Goal: Task Accomplishment & Management: Manage account settings

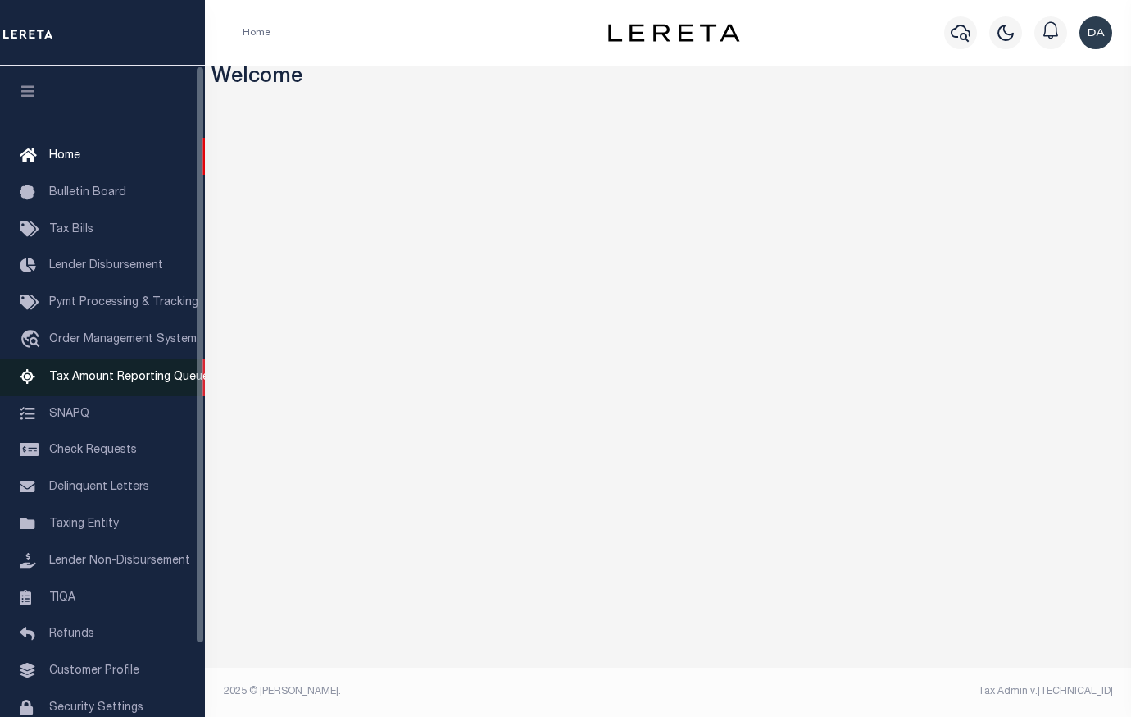
click at [84, 383] on span "Tax Amount Reporting Queue" at bounding box center [129, 376] width 160 height 11
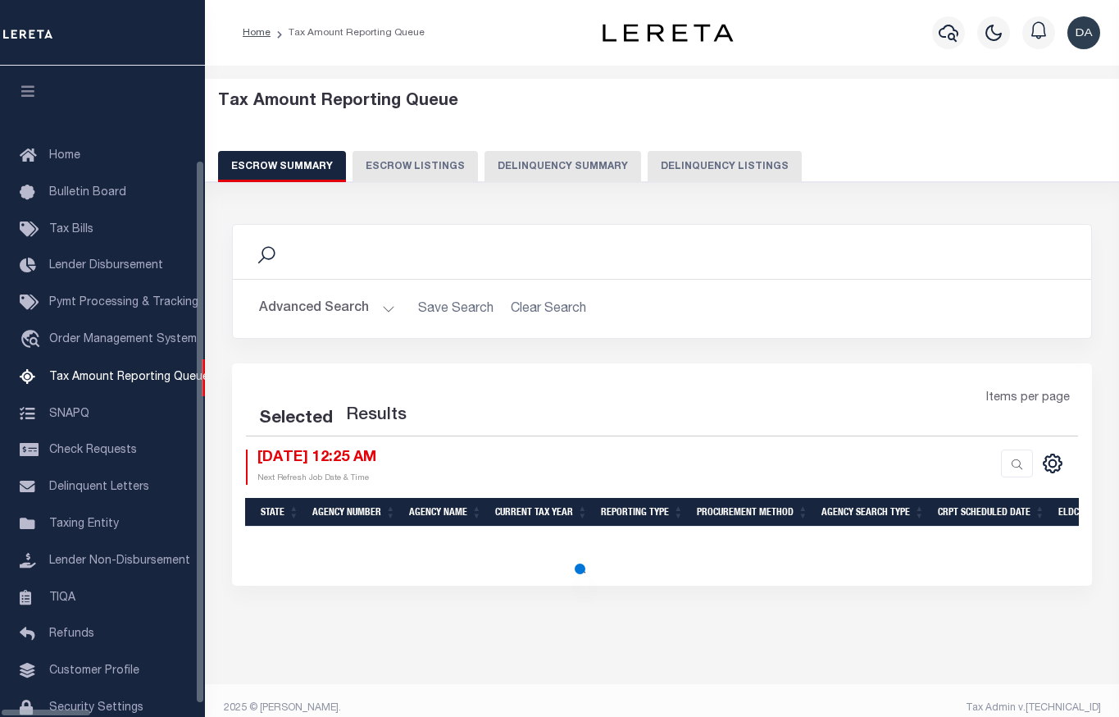
select select "100"
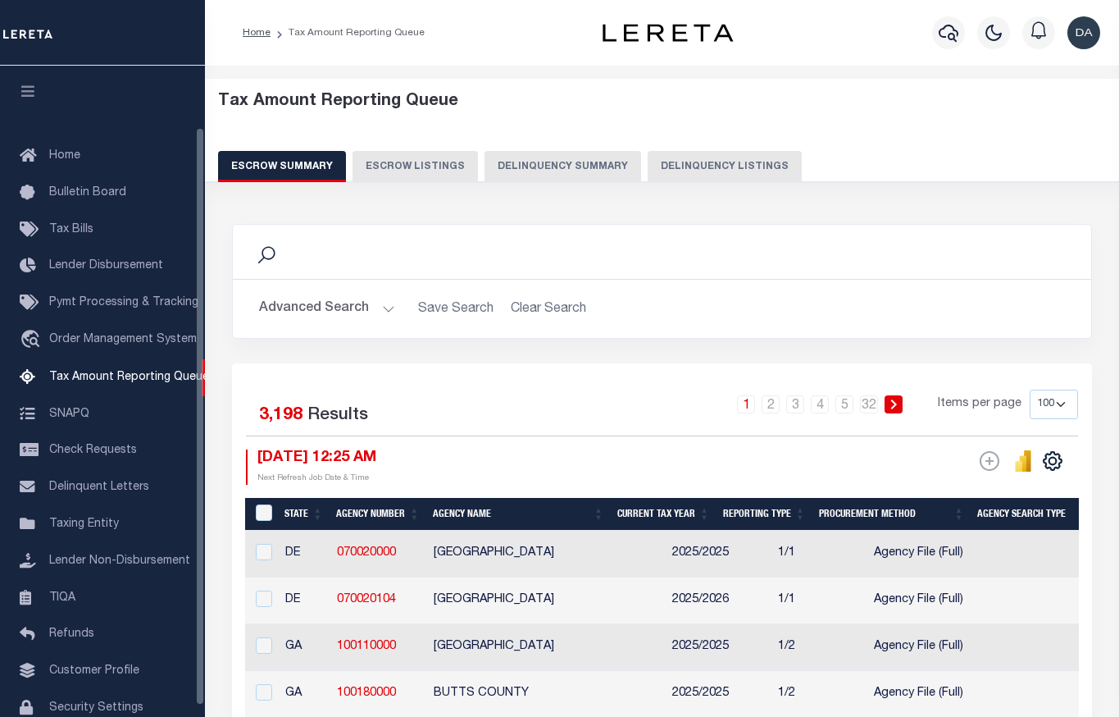
scroll to position [70, 0]
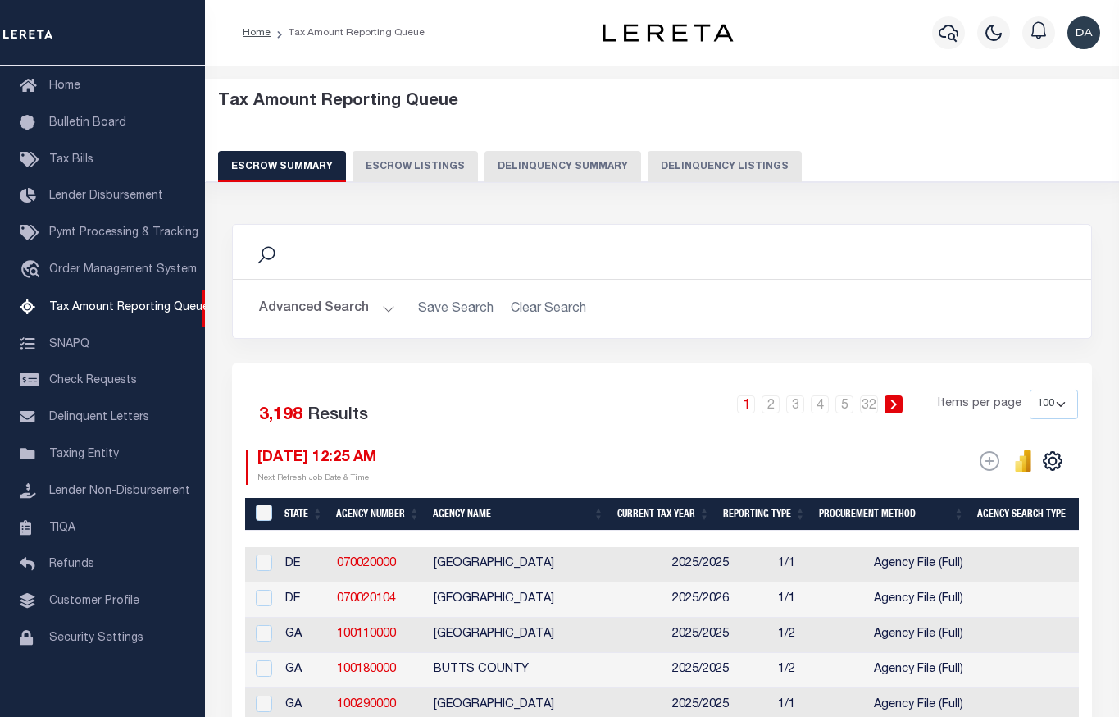
click at [559, 184] on div "Tax Amount Reporting Queue Escrow Summary Escrow Listings Delinquency Summary" at bounding box center [662, 143] width 946 height 129
click at [567, 153] on button "Delinquency Summary" at bounding box center [563, 166] width 157 height 31
select select
select select "AnnualDelinquency"
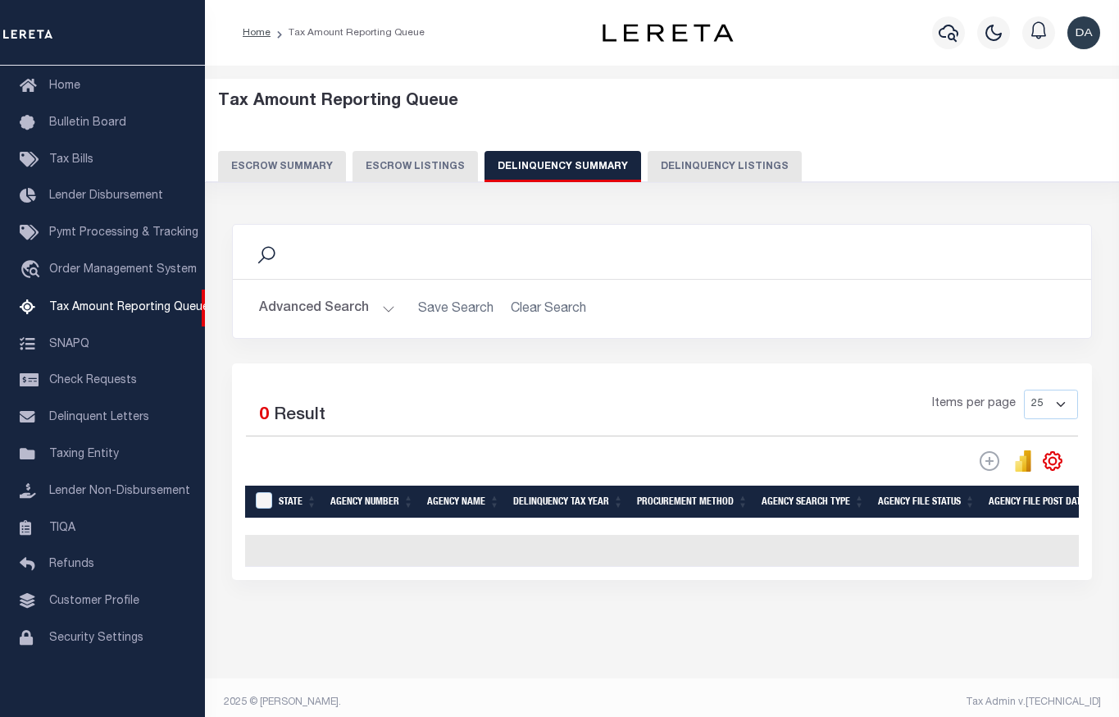
click at [316, 314] on button "Advanced Search" at bounding box center [327, 309] width 136 height 32
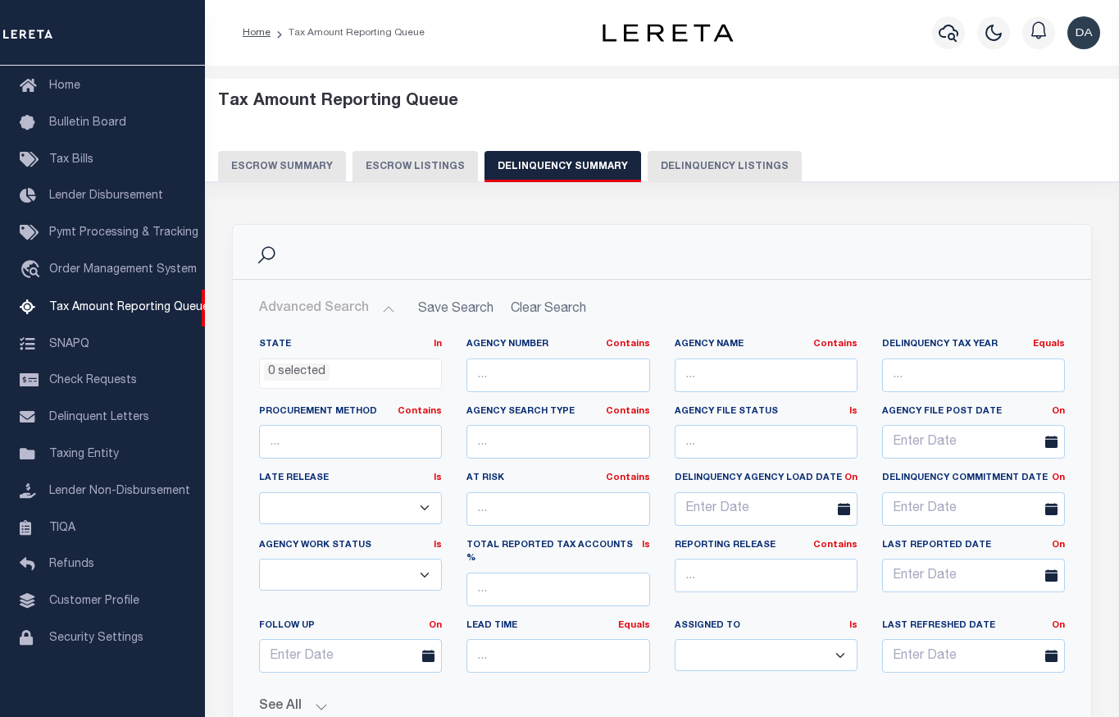
scroll to position [246, 0]
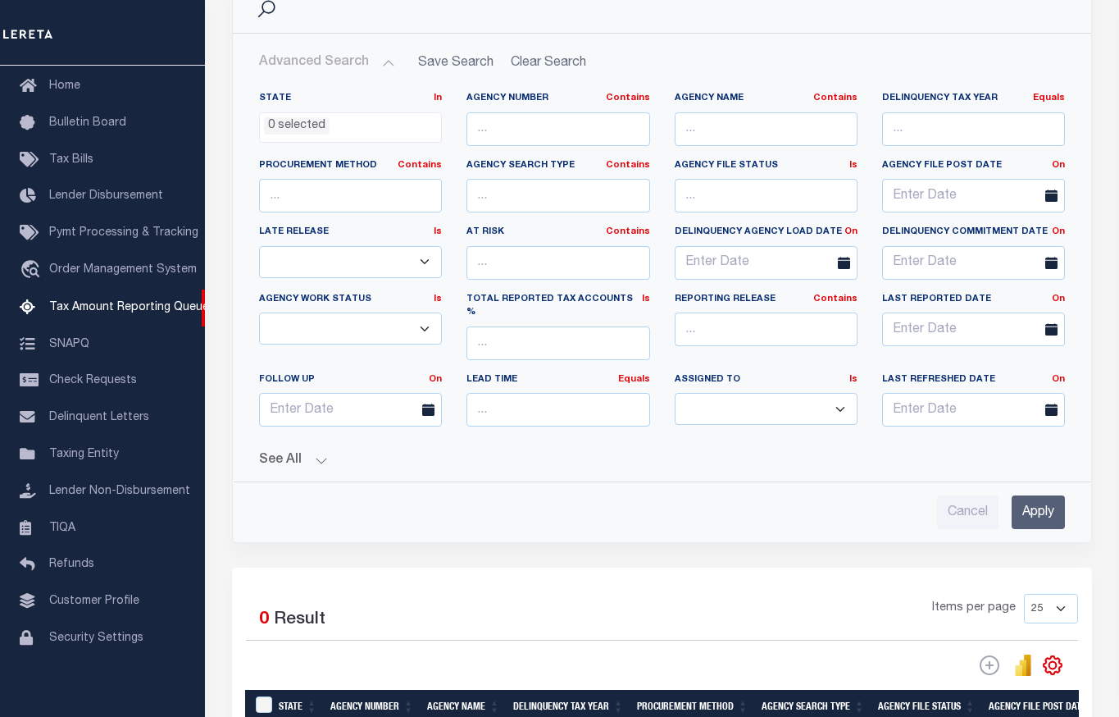
click at [287, 453] on button "See All" at bounding box center [662, 461] width 806 height 16
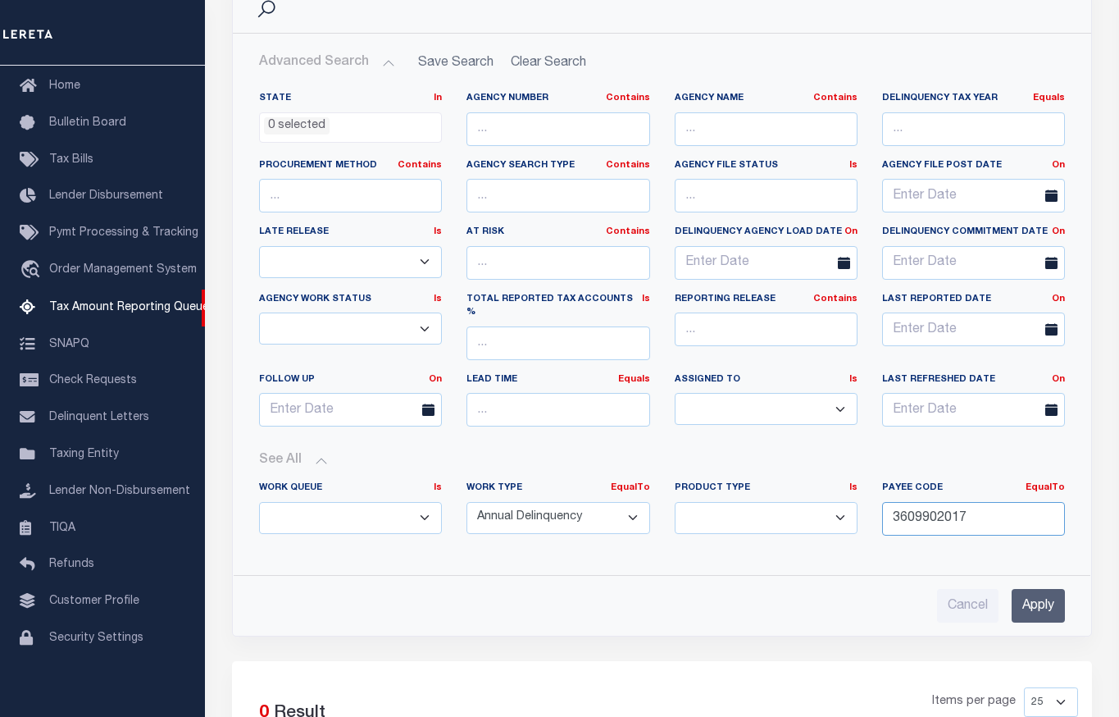
click at [948, 503] on input "3609902017" at bounding box center [973, 519] width 183 height 34
click at [947, 503] on input "3609902017" at bounding box center [973, 519] width 183 height 34
click at [1034, 602] on input "Apply" at bounding box center [1038, 606] width 53 height 34
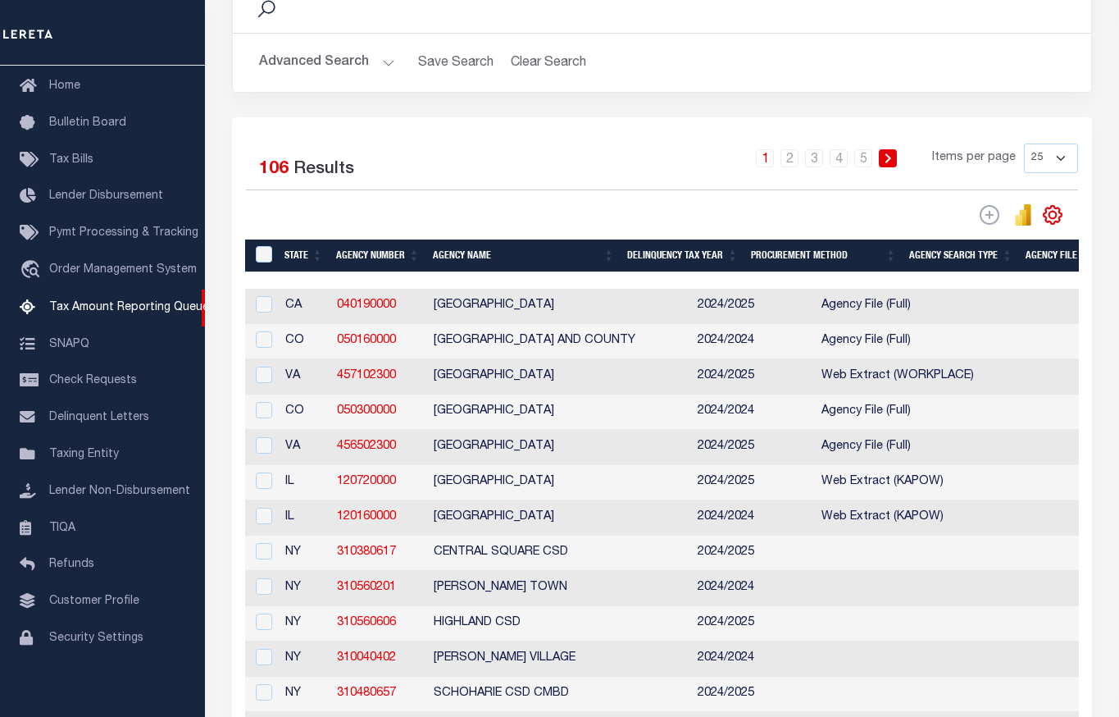
click at [303, 55] on button "Advanced Search" at bounding box center [327, 63] width 136 height 32
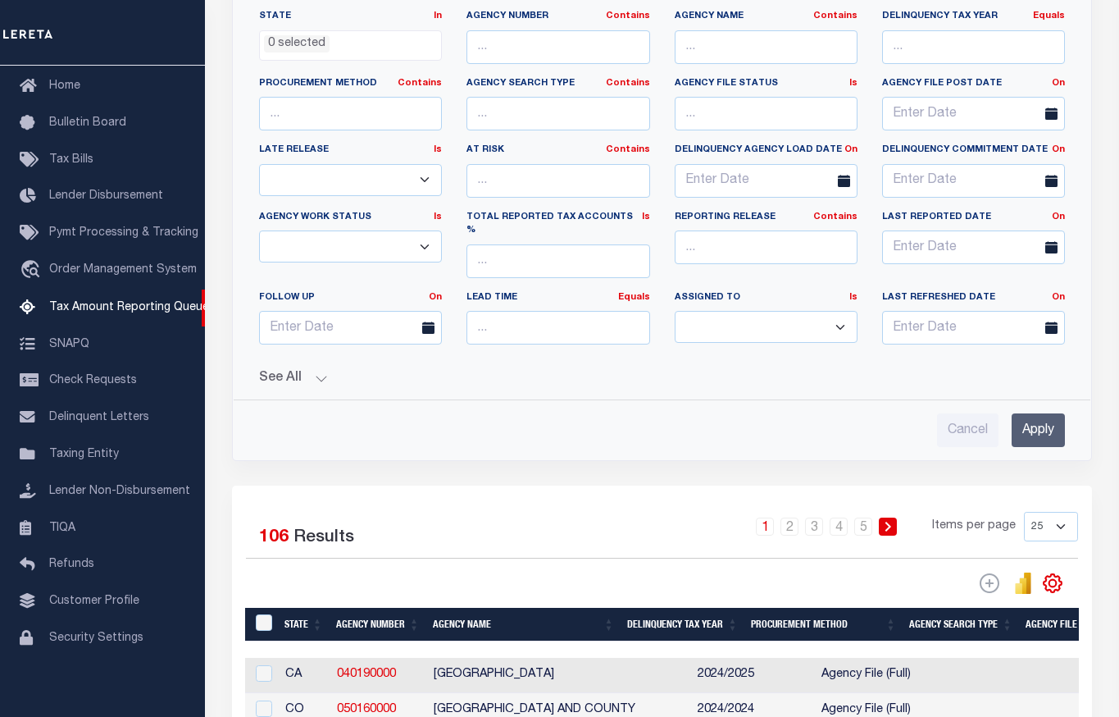
scroll to position [410, 0]
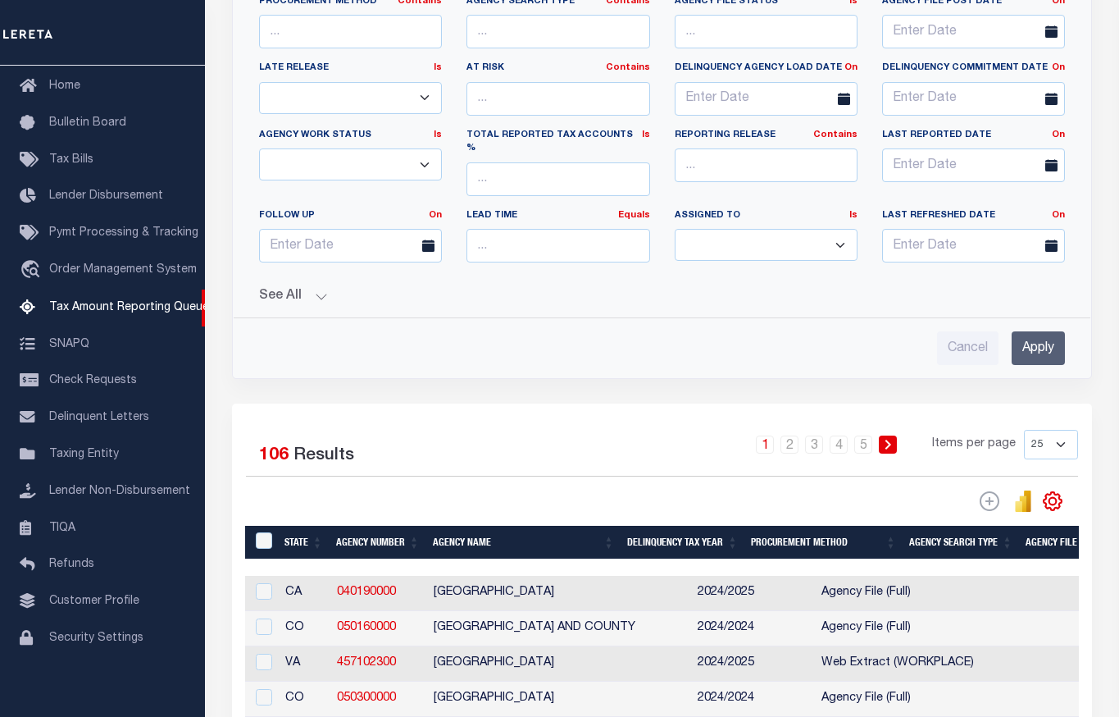
click at [301, 289] on button "See All" at bounding box center [662, 297] width 806 height 16
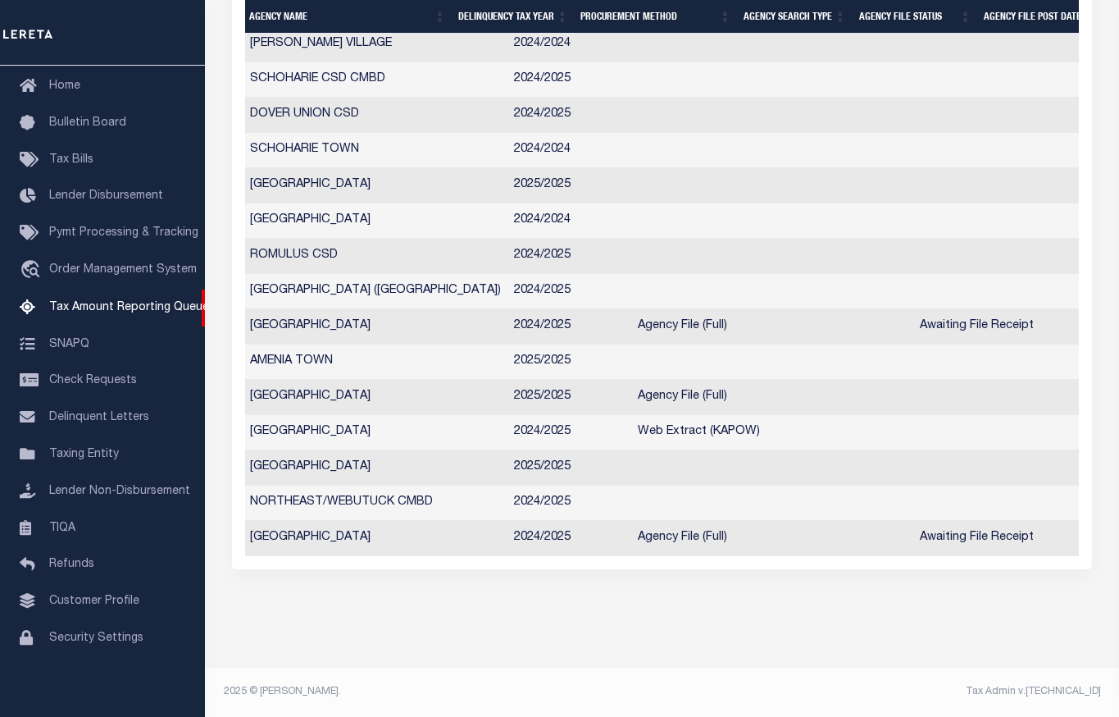
scroll to position [0, 1564]
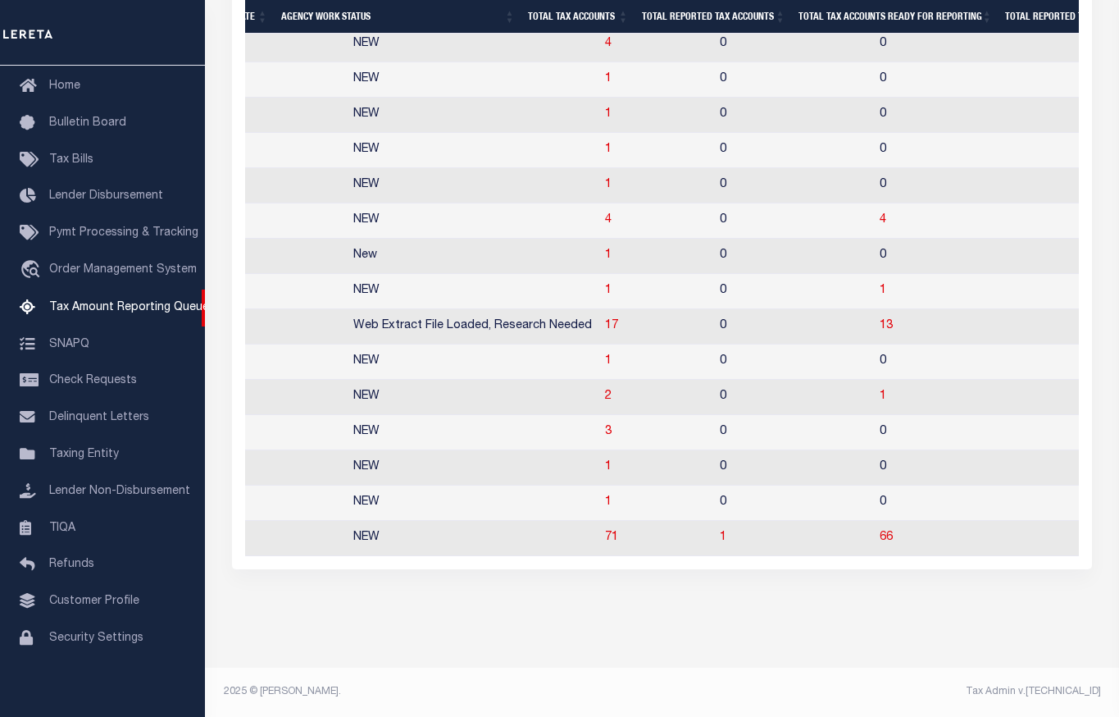
drag, startPoint x: 407, startPoint y: 458, endPoint x: 679, endPoint y: 455, distance: 271.4
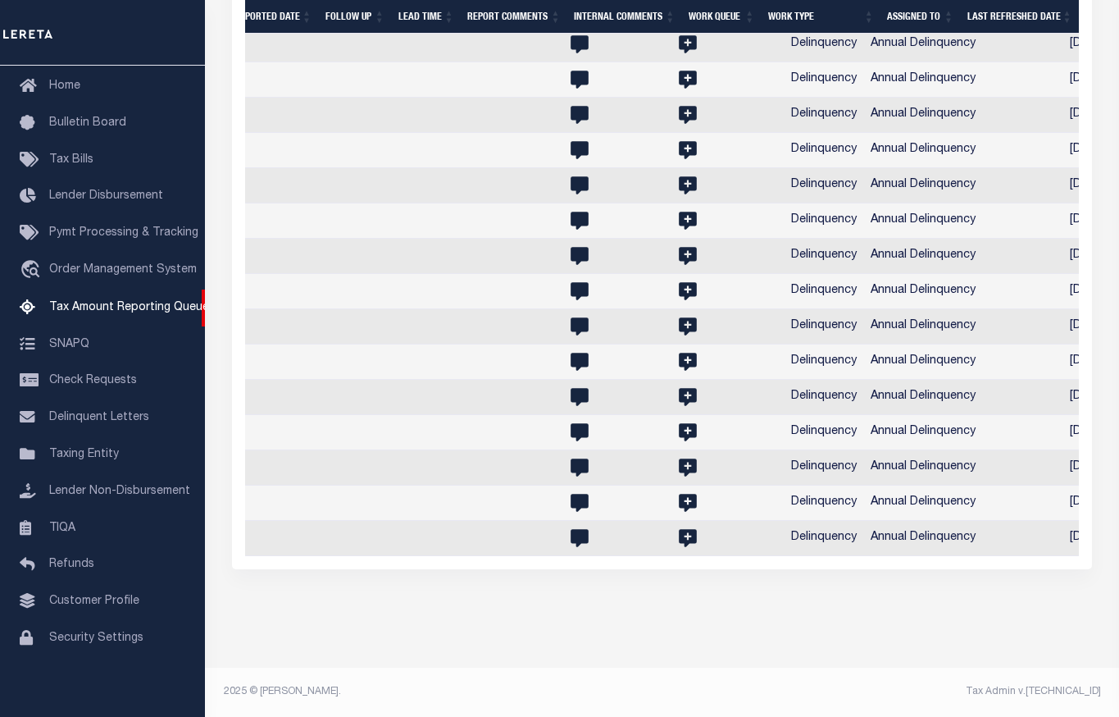
scroll to position [0, 2552]
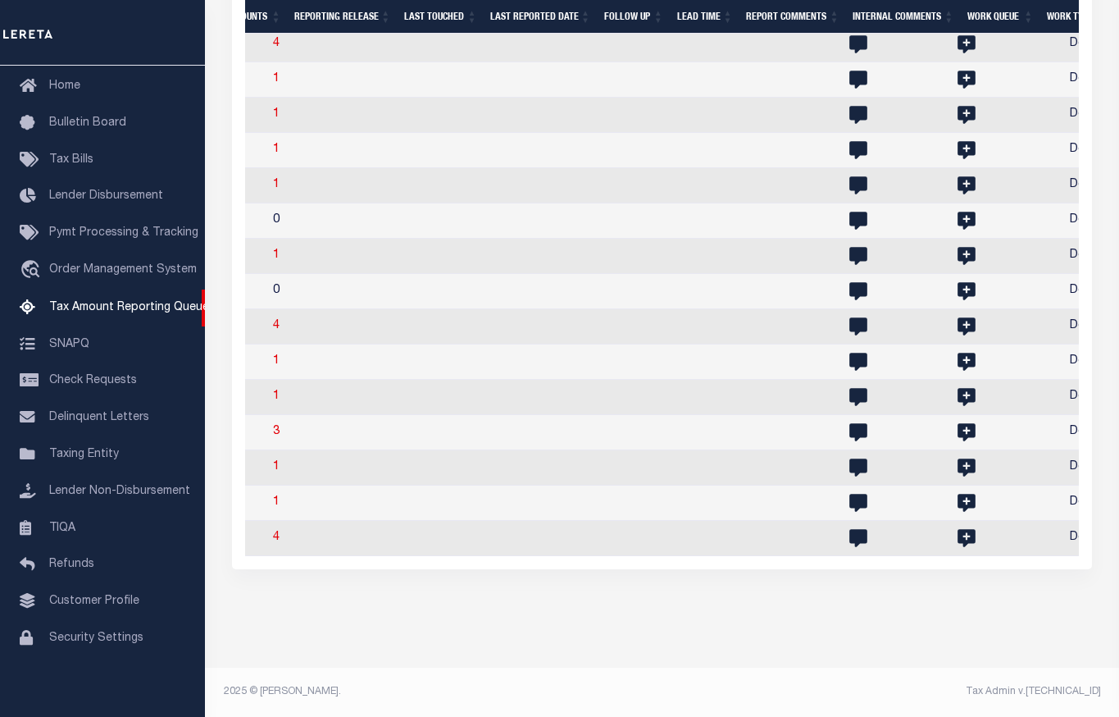
drag, startPoint x: 666, startPoint y: 455, endPoint x: 441, endPoint y: 443, distance: 225.0
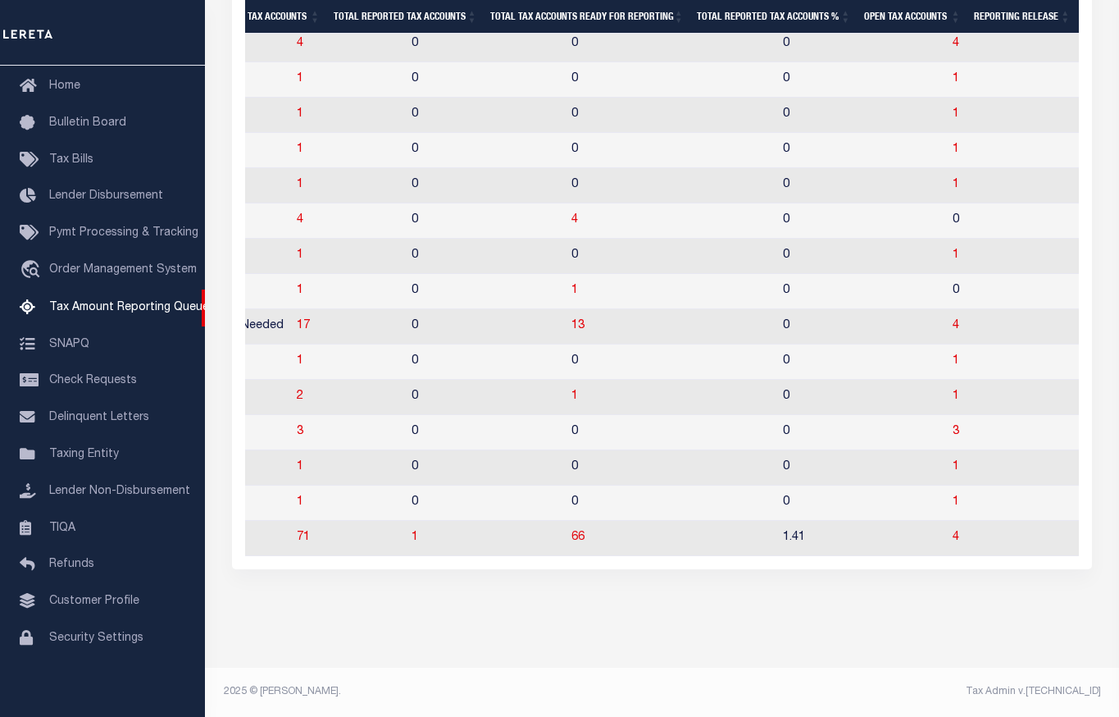
scroll to position [0, 1728]
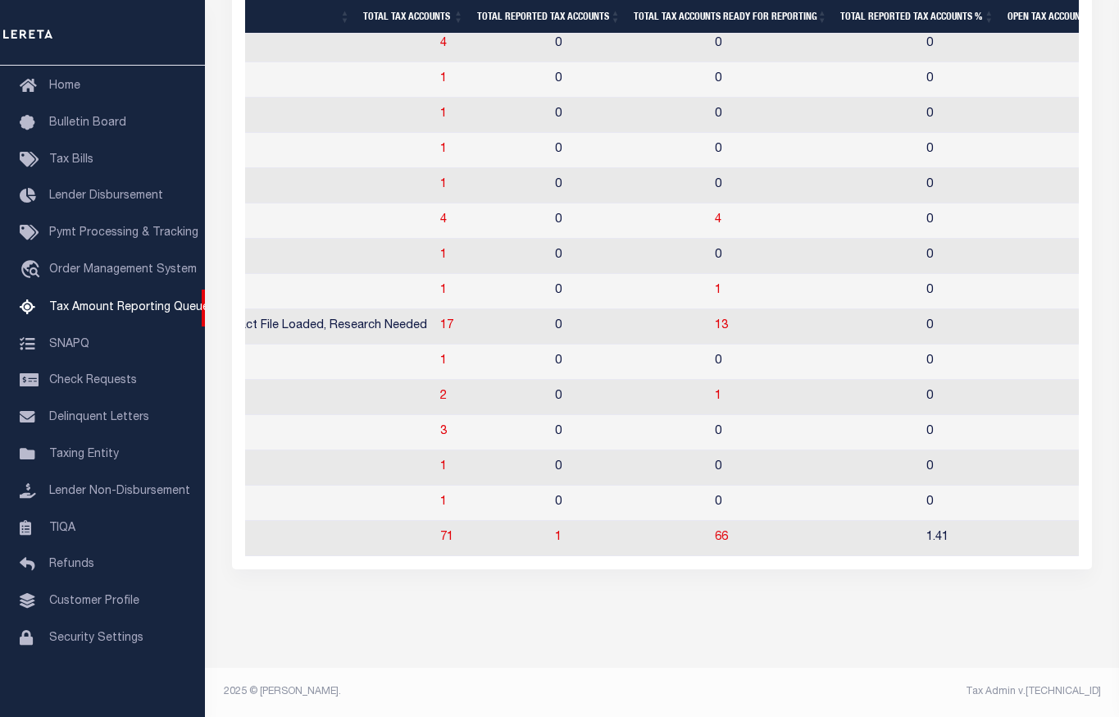
drag, startPoint x: 635, startPoint y: 435, endPoint x: 514, endPoint y: 439, distance: 120.6
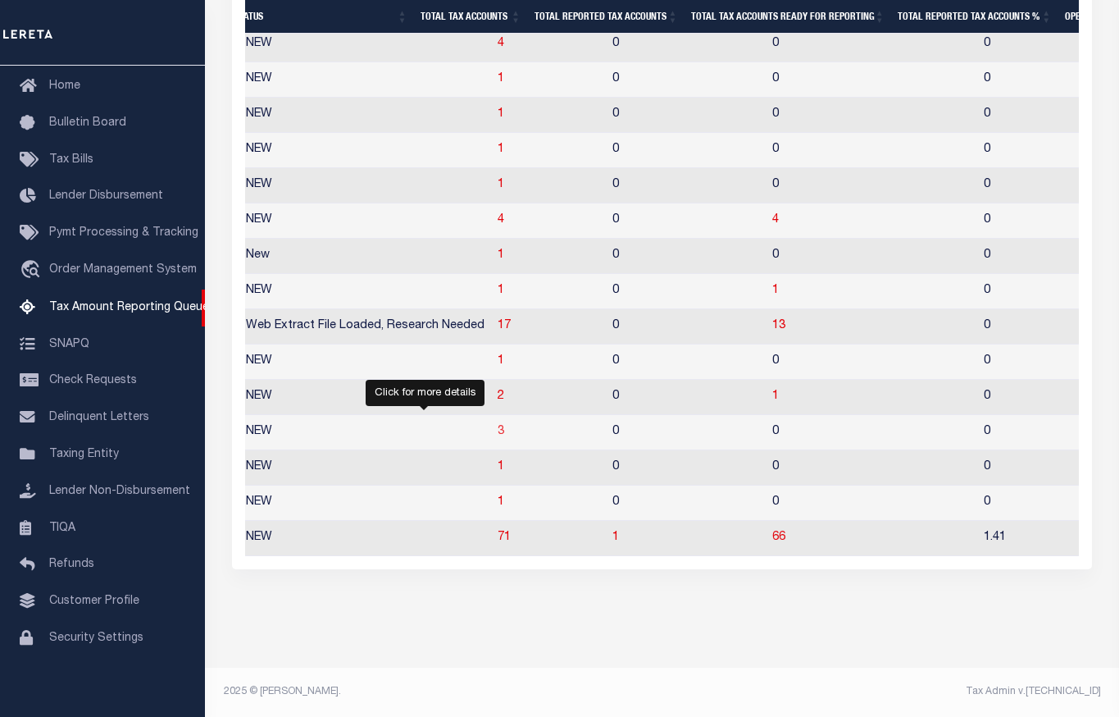
click at [498, 435] on span "3" at bounding box center [501, 431] width 7 height 11
select select "100"
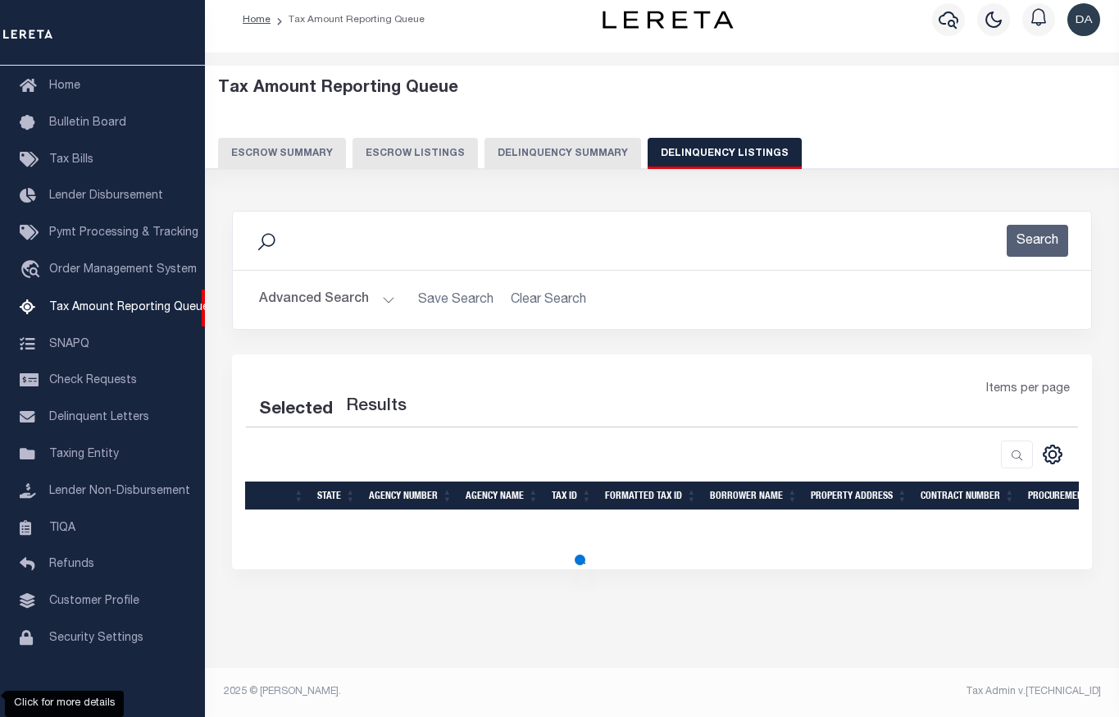
select select "100"
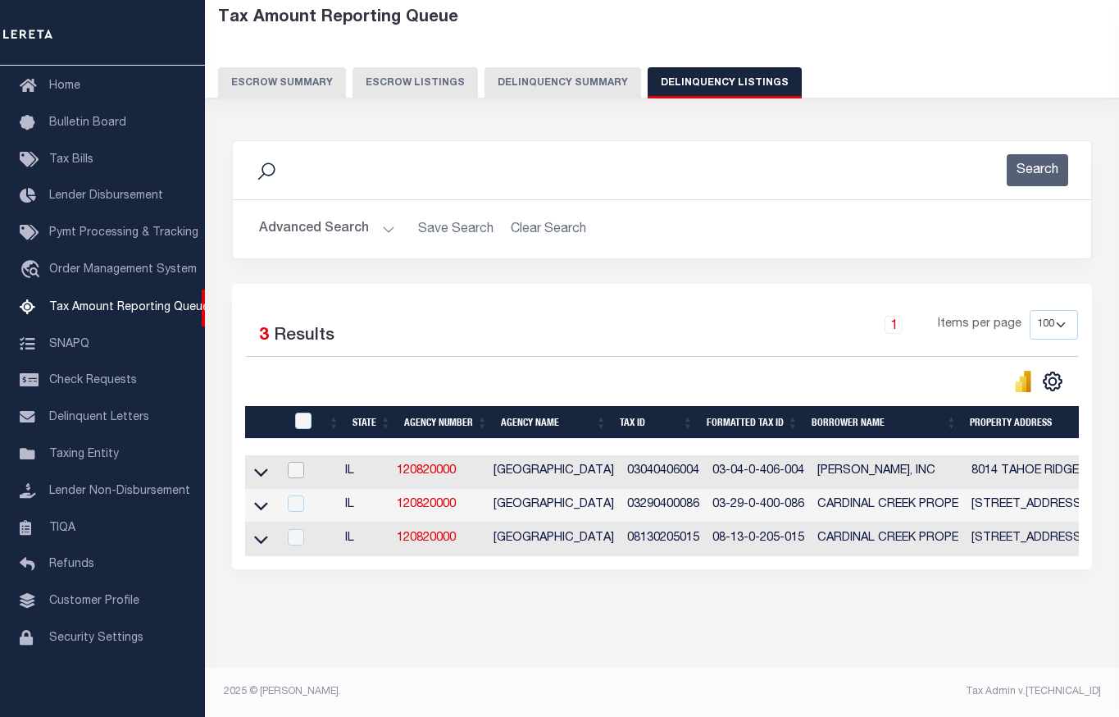
click at [297, 464] on input "checkbox" at bounding box center [296, 470] width 16 height 16
checkbox input "true"
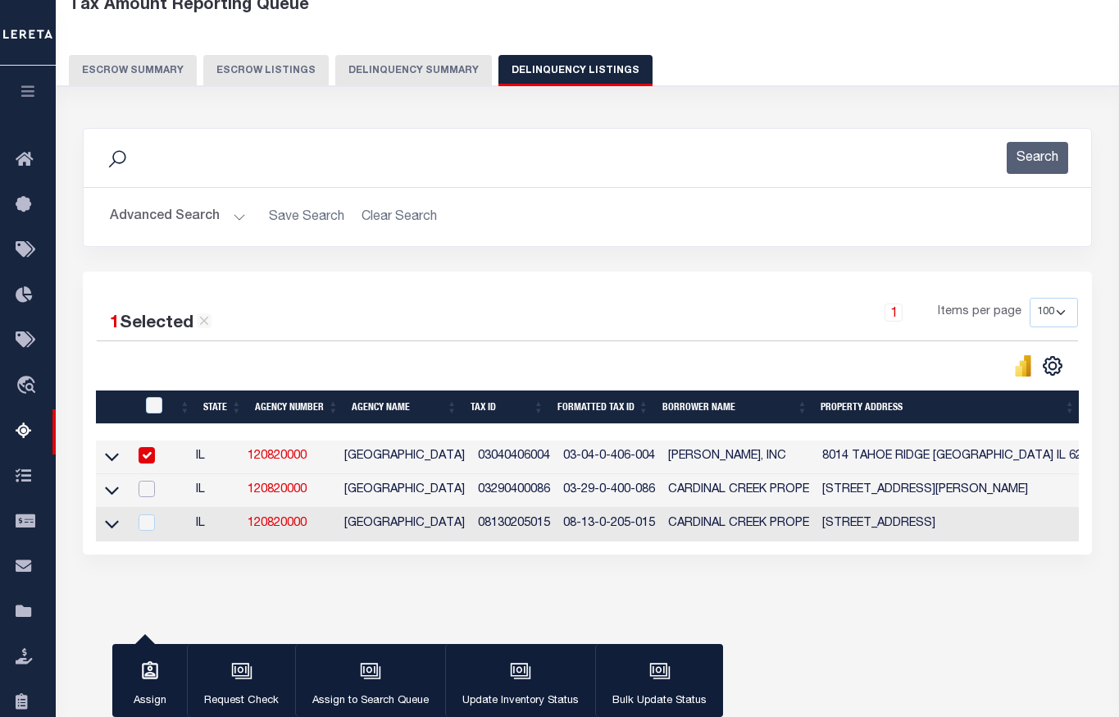
click at [155, 486] on input "checkbox" at bounding box center [147, 488] width 16 height 16
checkbox input "true"
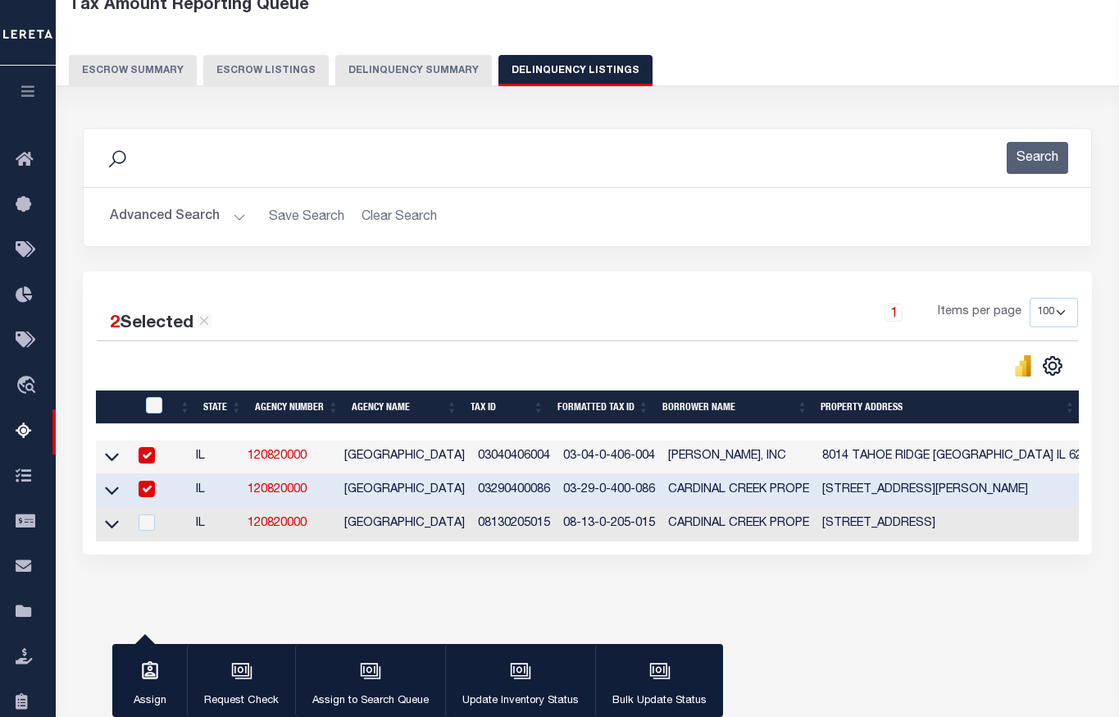
click at [152, 532] on div at bounding box center [144, 523] width 20 height 18
checkbox input "true"
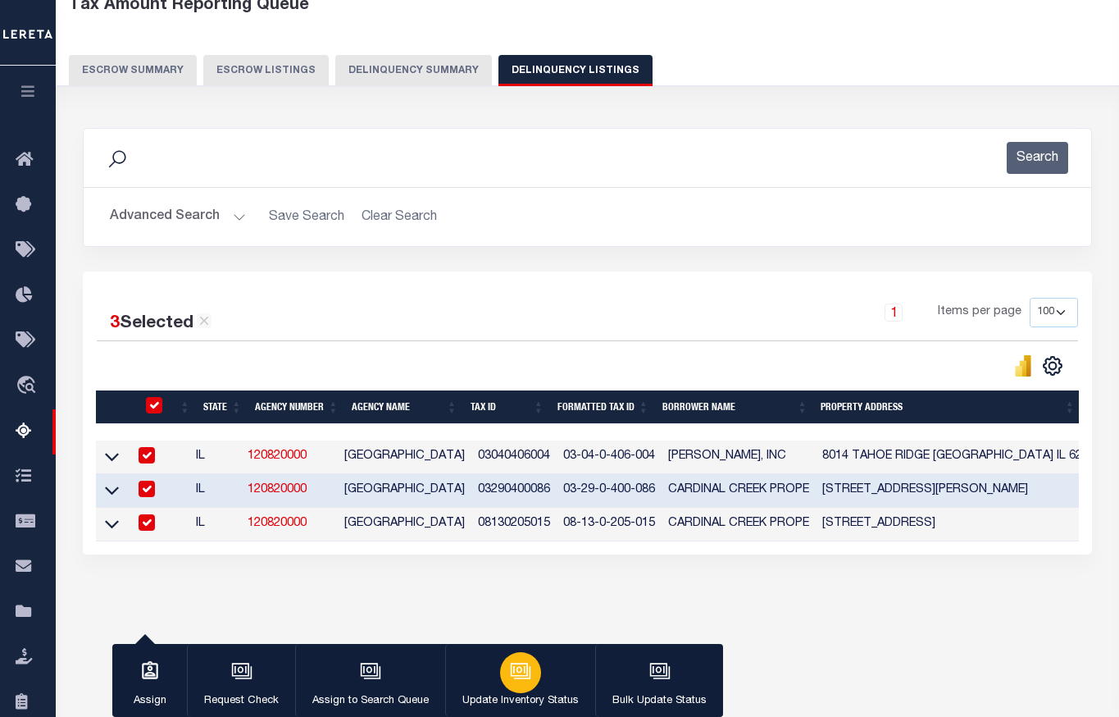
click at [513, 685] on div "button" at bounding box center [520, 672] width 41 height 41
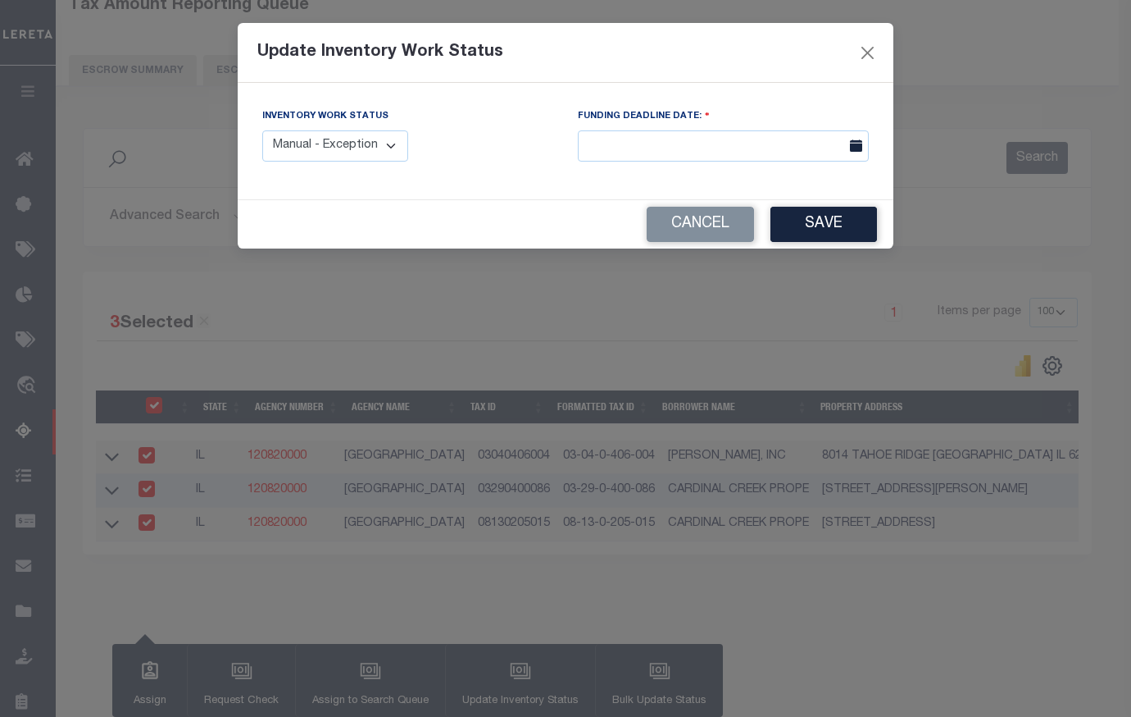
drag, startPoint x: 385, startPoint y: 148, endPoint x: 376, endPoint y: 155, distance: 11.2
click at [385, 148] on select "Manual - Exception Pended - Awaiting Search Late Add Exception Completed" at bounding box center [335, 146] width 146 height 32
select select "4"
click at [262, 130] on select "Manual - Exception Pended - Awaiting Search Late Add Exception Completed" at bounding box center [335, 146] width 146 height 32
click at [838, 217] on button "Save" at bounding box center [824, 224] width 107 height 35
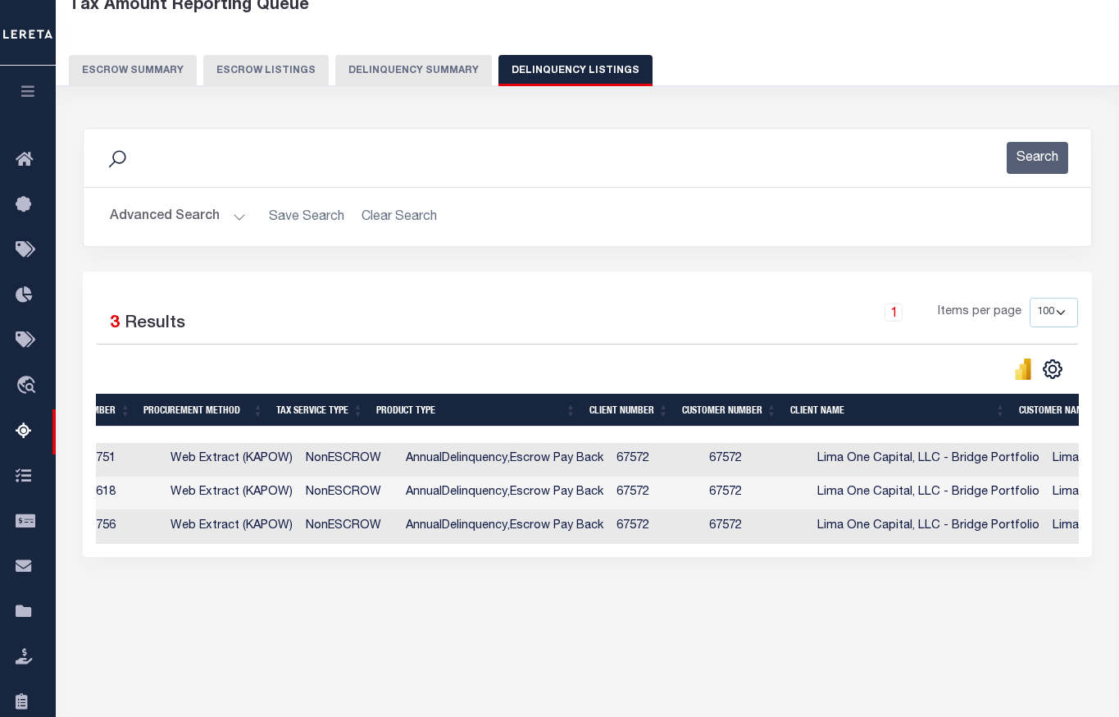
scroll to position [0, 0]
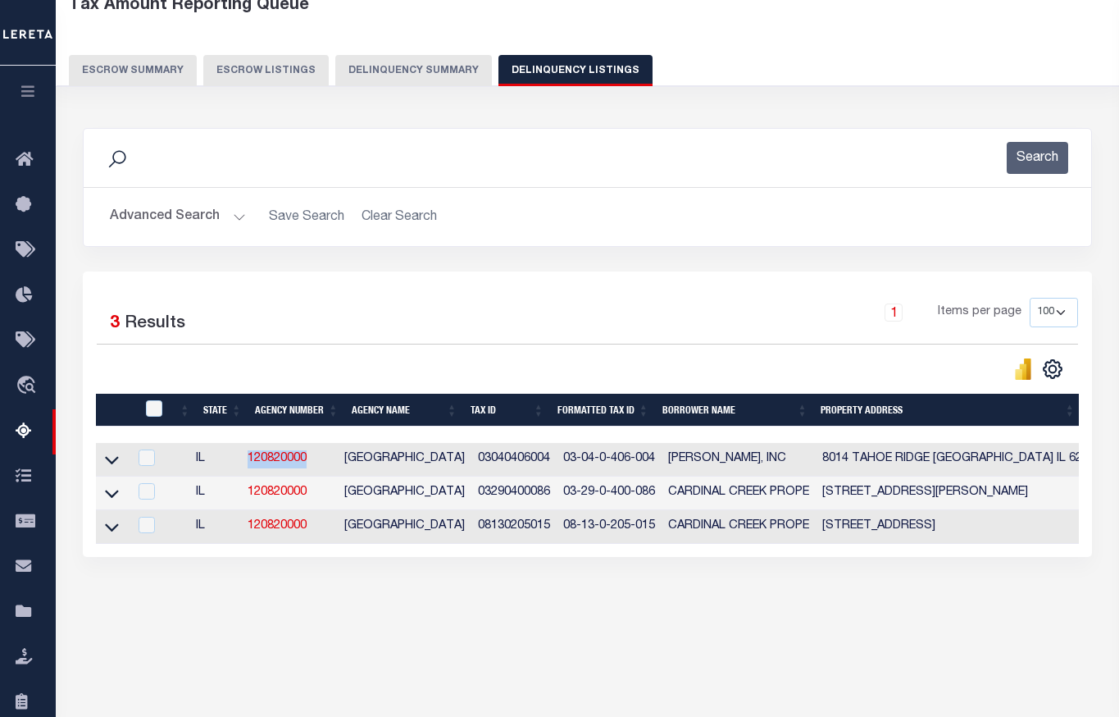
drag, startPoint x: 326, startPoint y: 470, endPoint x: 253, endPoint y: 466, distance: 73.9
click at [253, 466] on td "120820000" at bounding box center [289, 460] width 97 height 34
checkbox input "true"
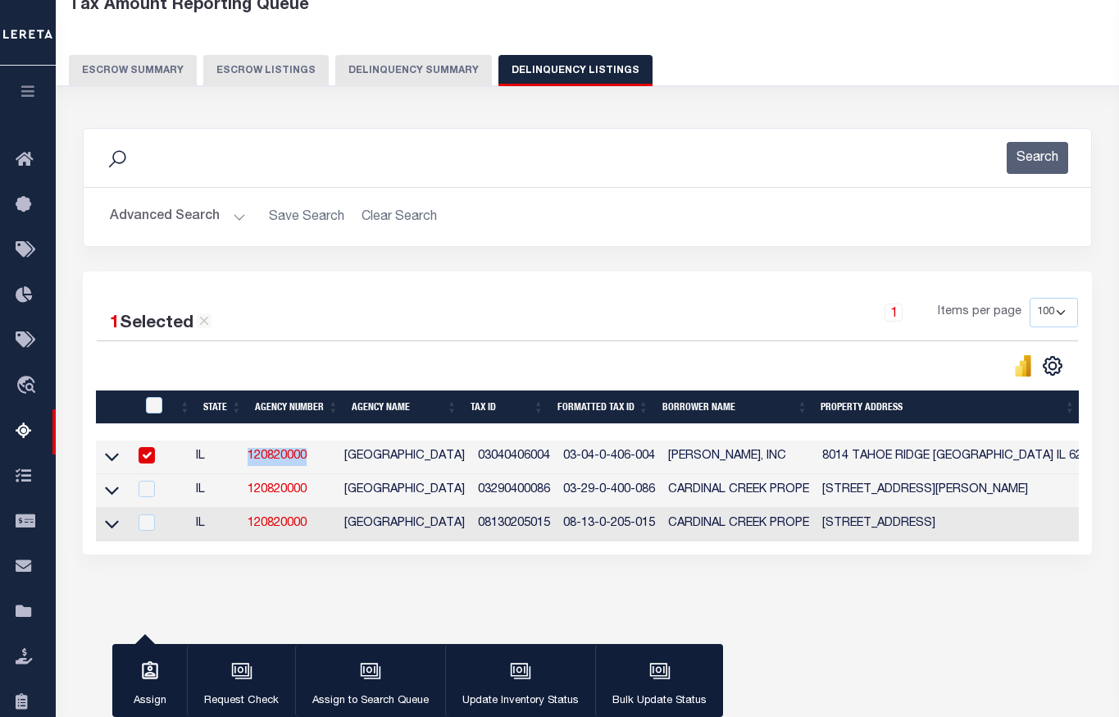
copy link "120820000"
click at [201, 226] on button "Advanced Search" at bounding box center [178, 217] width 136 height 32
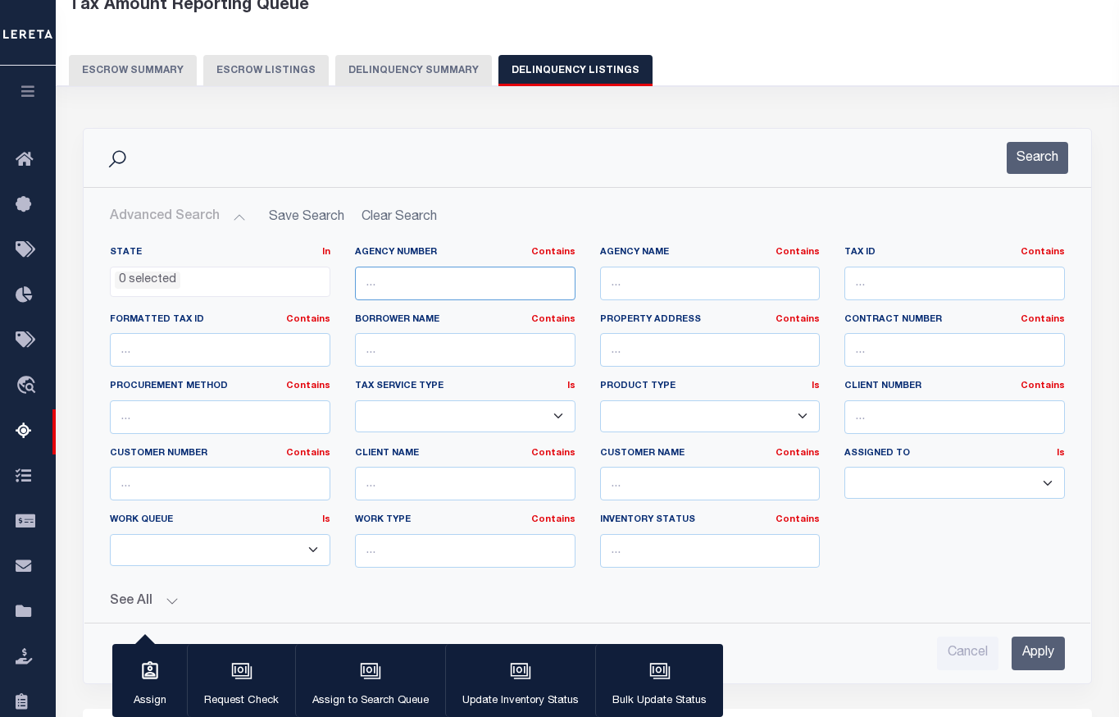
click at [448, 292] on input "text" at bounding box center [465, 283] width 221 height 34
paste input "120820000"
type input "120820000"
click at [1032, 634] on div "Cancel Apply" at bounding box center [587, 646] width 981 height 47
drag, startPoint x: 1050, startPoint y: 635, endPoint x: 1042, endPoint y: 642, distance: 10.5
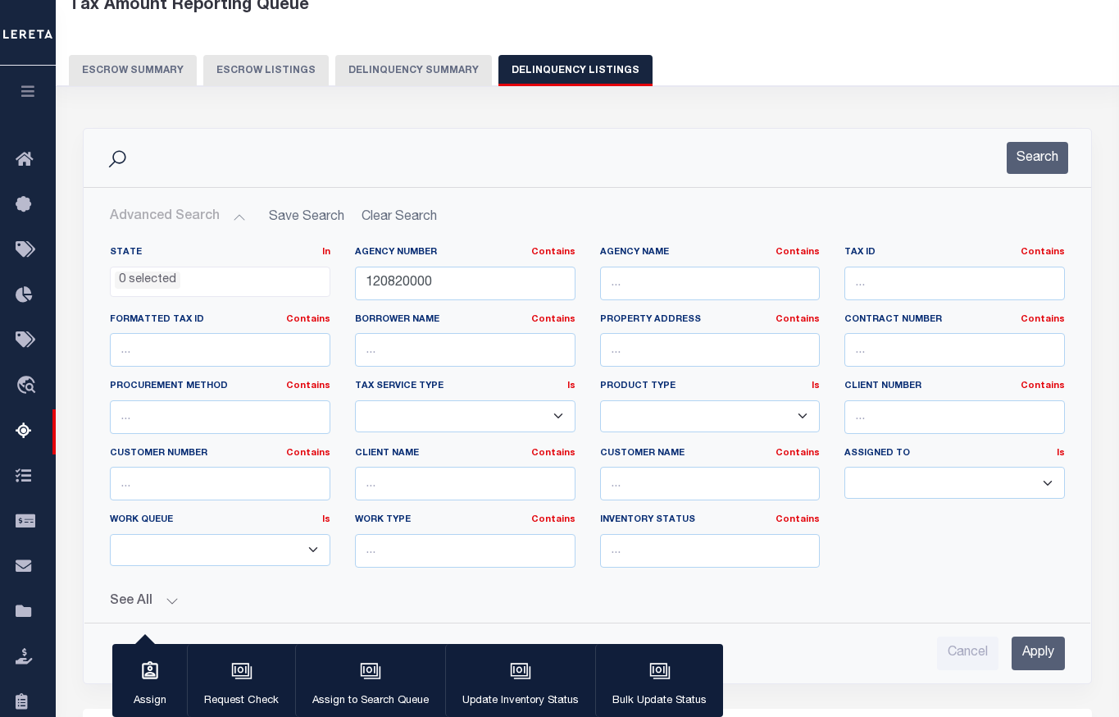
click at [1048, 638] on input "Apply" at bounding box center [1038, 653] width 53 height 34
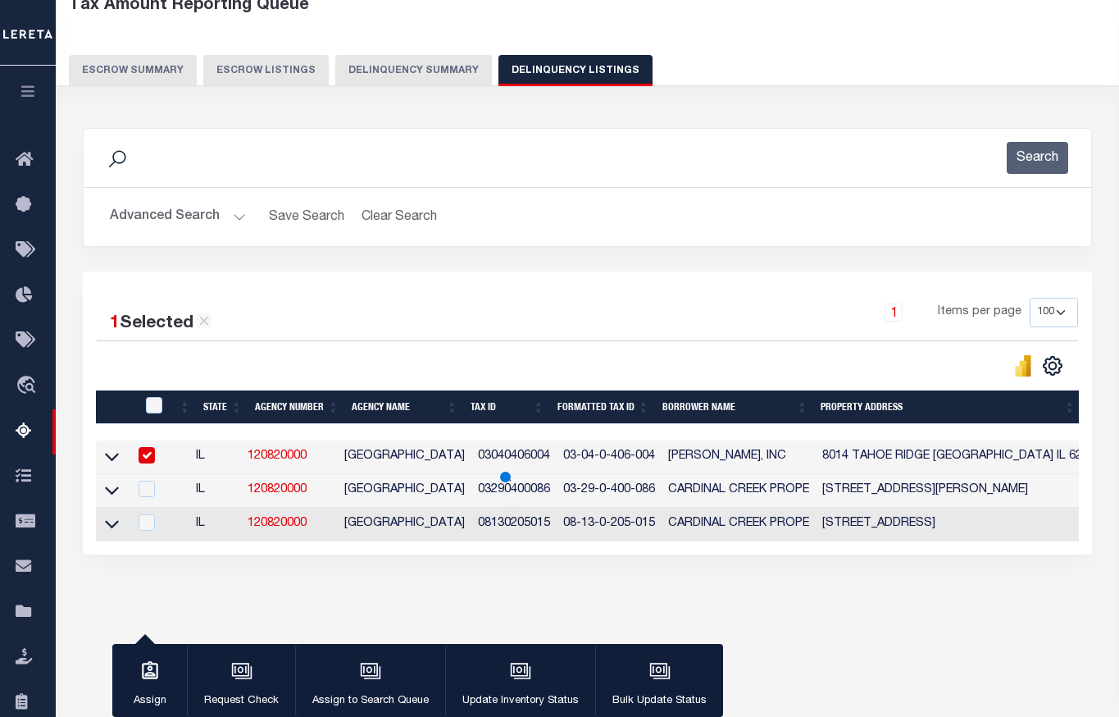
click at [1033, 554] on div "1 Selected 3 Results 1 Items per page 10 25 50 100 500" at bounding box center [587, 412] width 1009 height 283
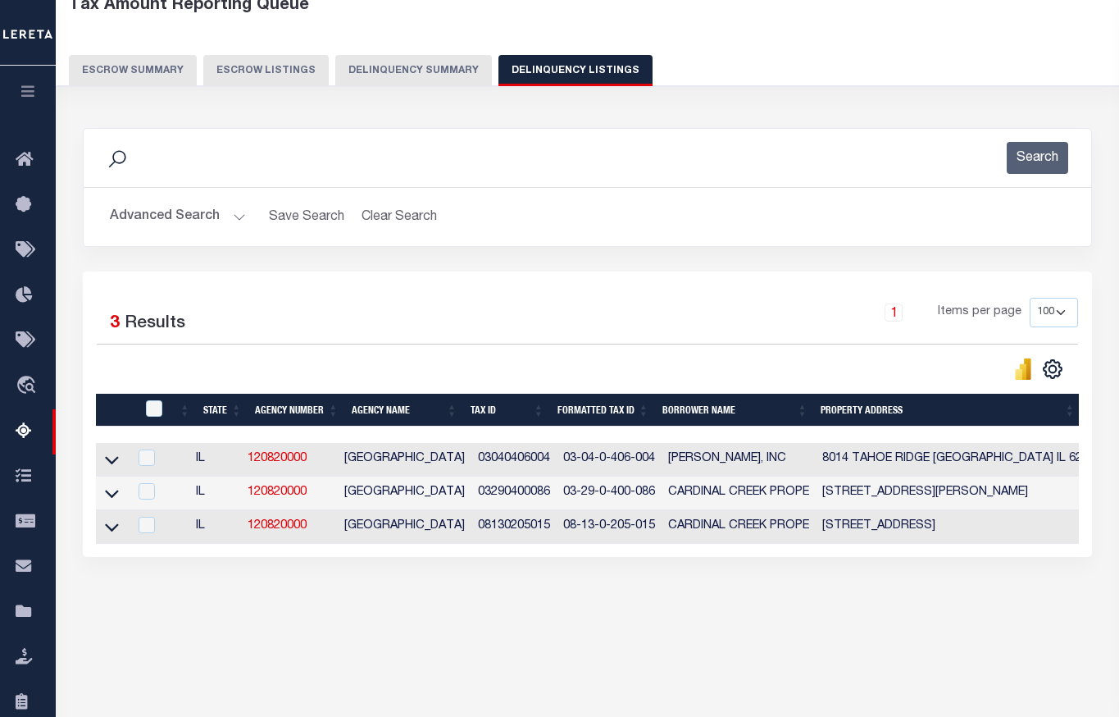
click at [391, 80] on button "Delinquency Summary" at bounding box center [413, 70] width 157 height 31
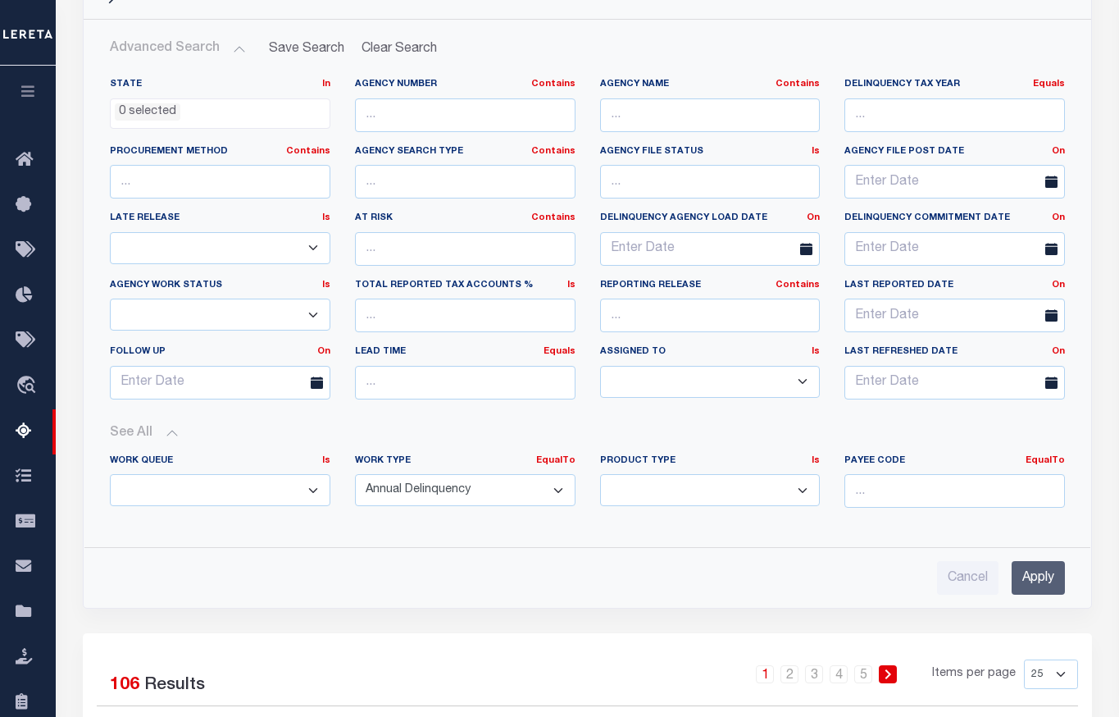
scroll to position [342, 0]
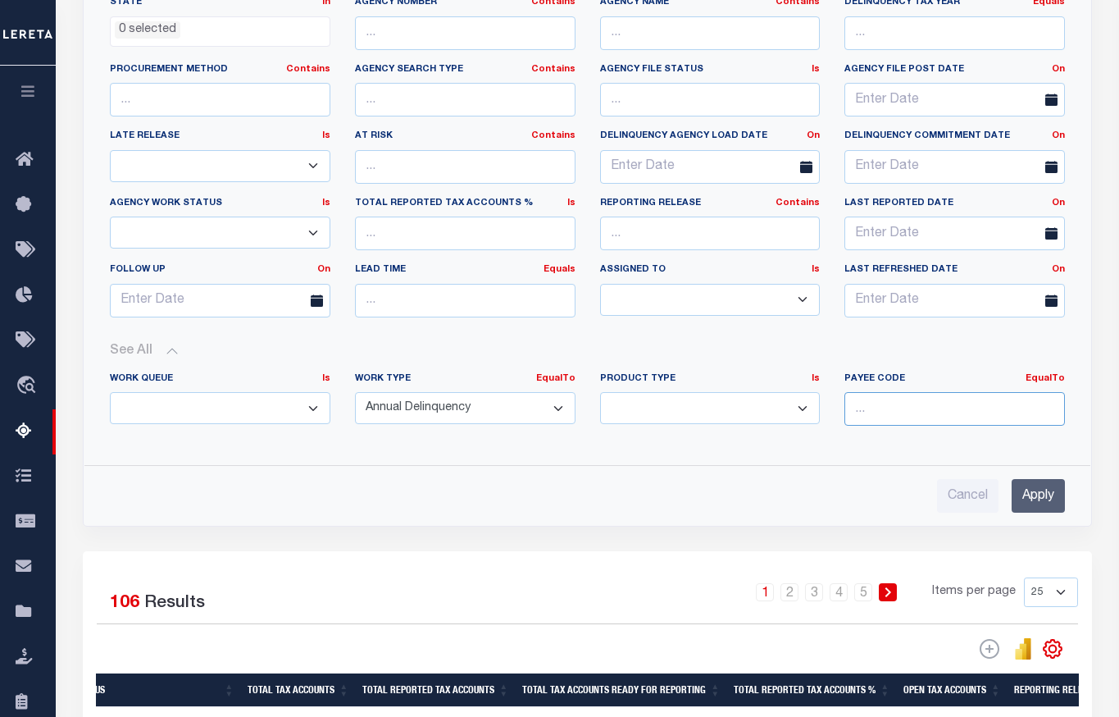
click at [911, 413] on input "number" at bounding box center [955, 409] width 221 height 34
paste input "1716300000"
type input "1716300000"
click at [1057, 493] on input "Apply" at bounding box center [1038, 496] width 53 height 34
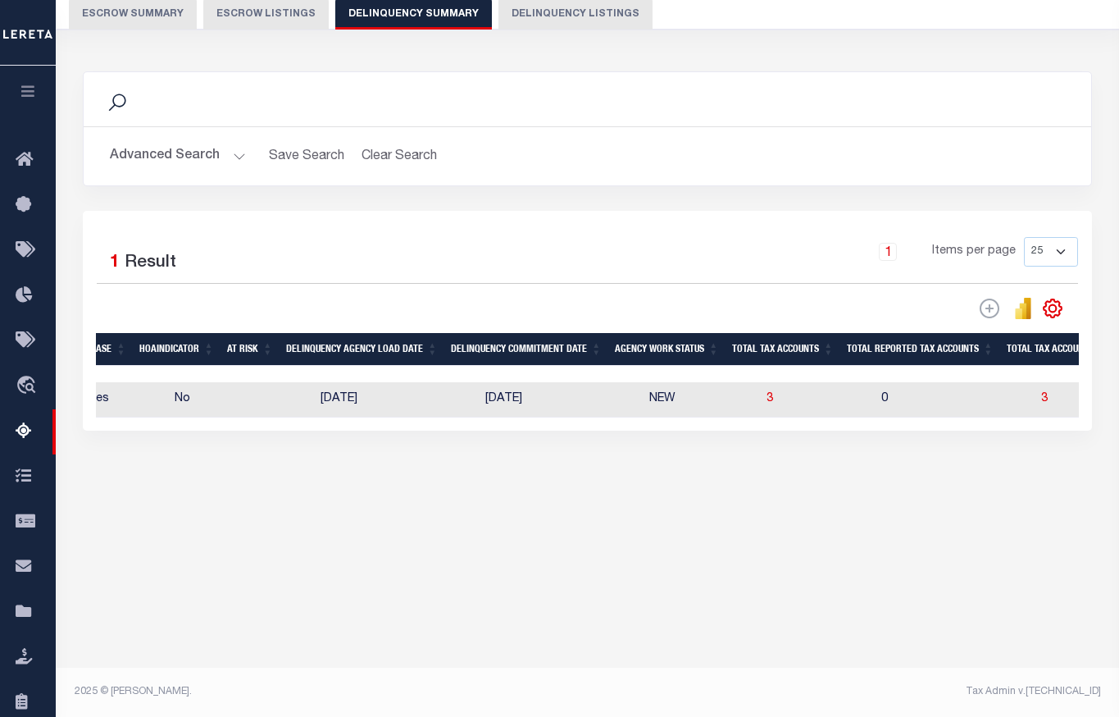
scroll to position [0, 1027]
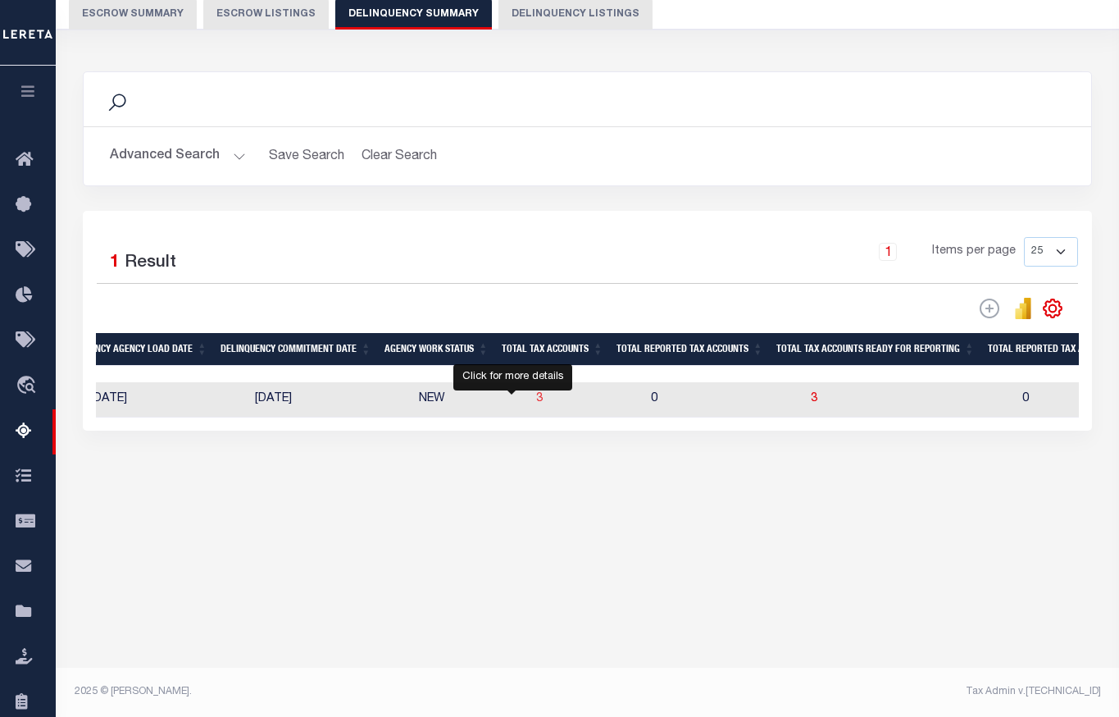
click at [536, 398] on span "3" at bounding box center [539, 398] width 7 height 11
select select "100"
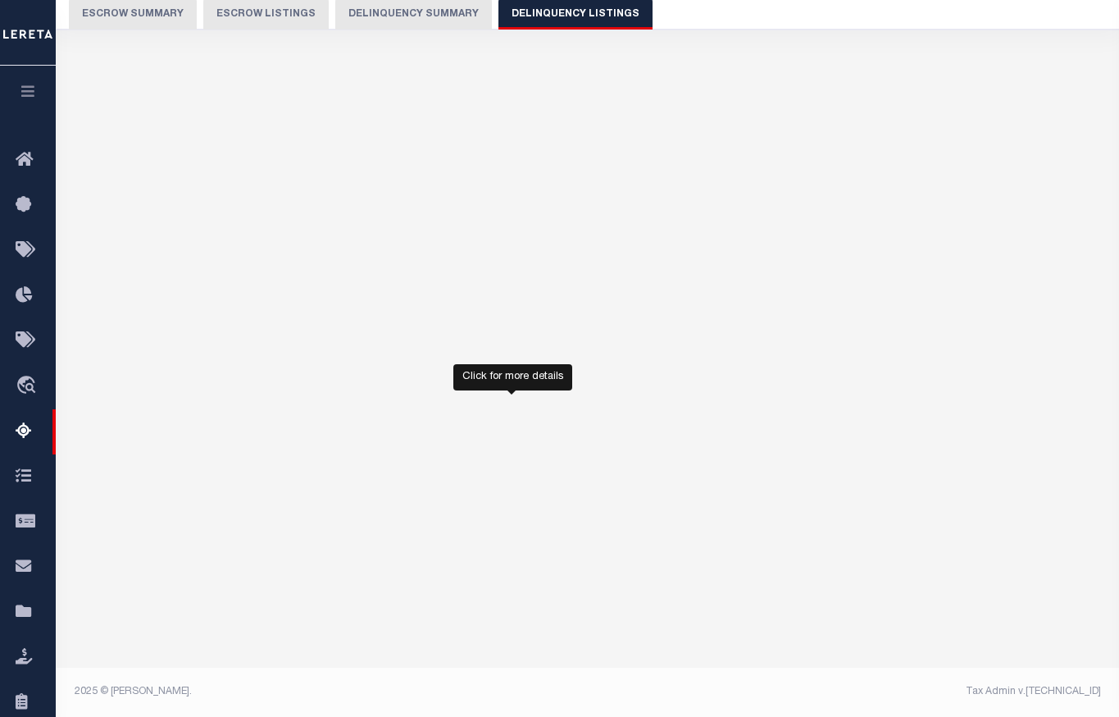
select select "100"
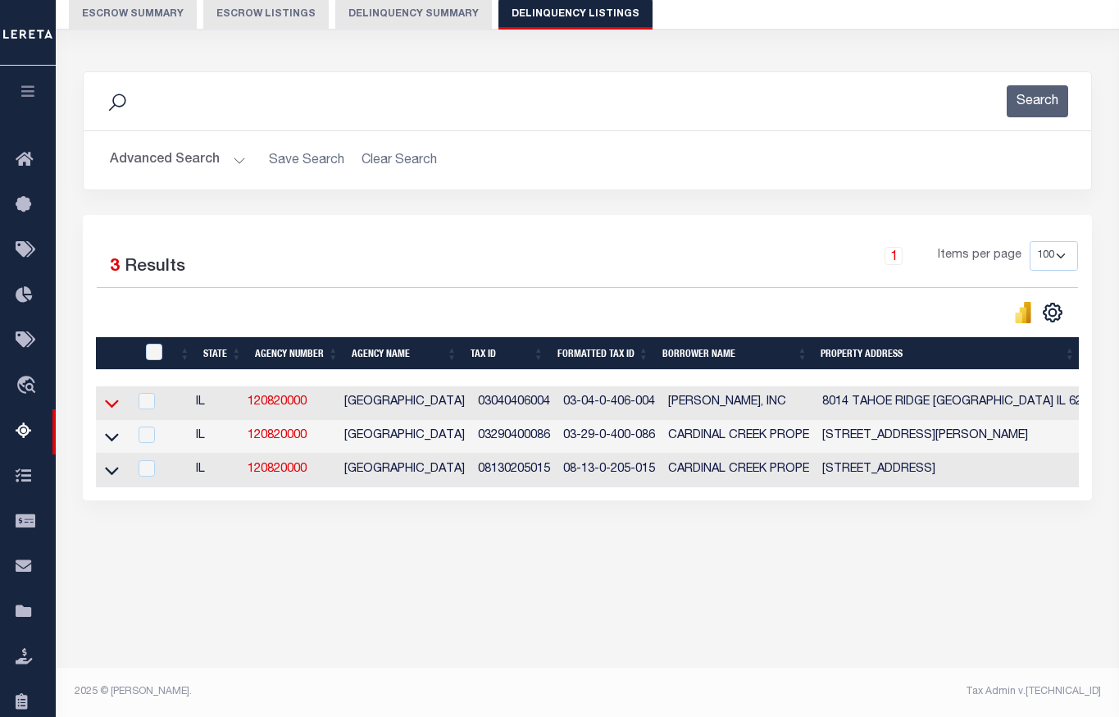
click at [116, 410] on icon at bounding box center [112, 402] width 14 height 17
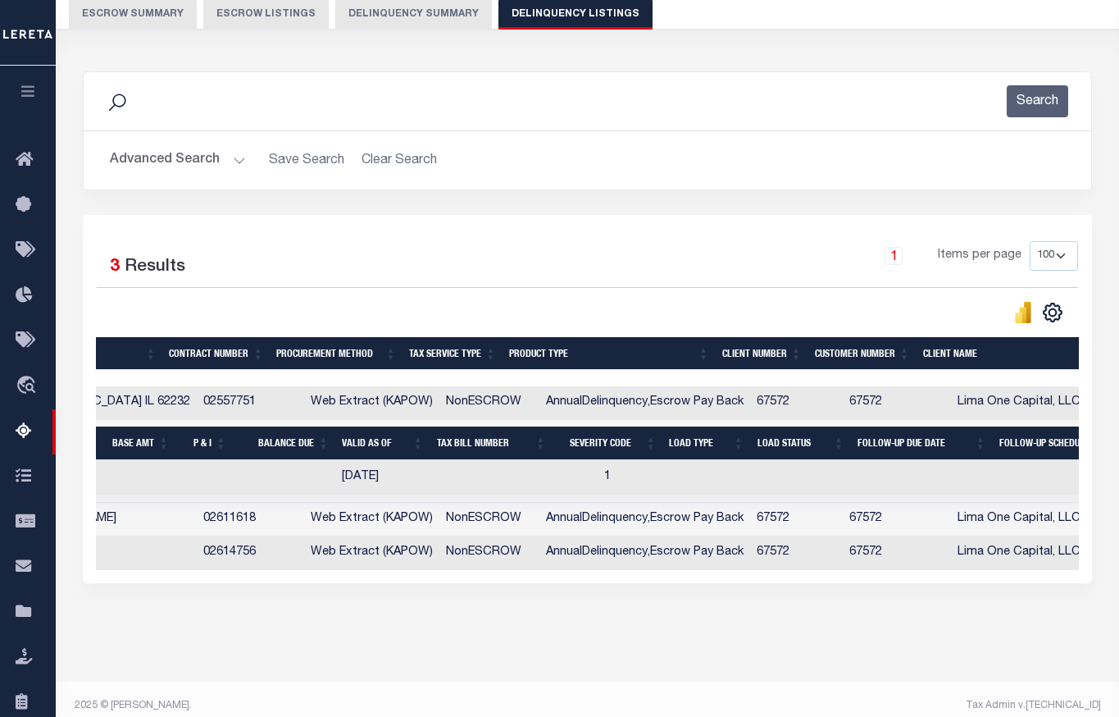
scroll to position [0, 1188]
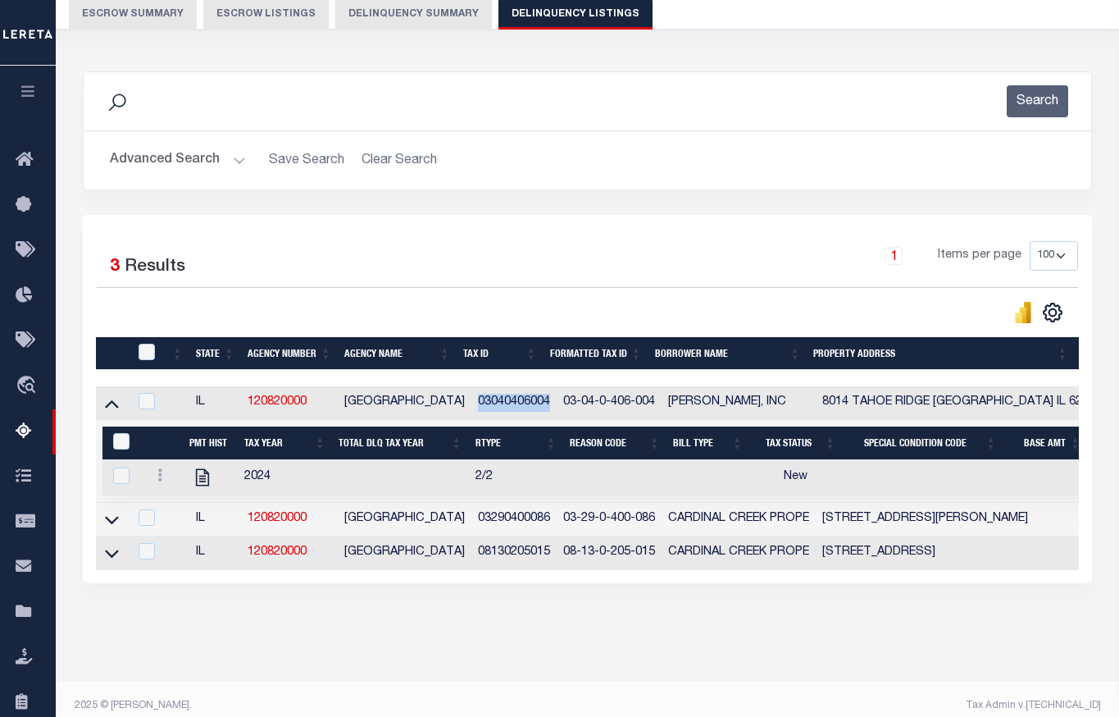
drag, startPoint x: 462, startPoint y: 409, endPoint x: 538, endPoint y: 412, distance: 75.5
click at [538, 412] on td "03040406004" at bounding box center [513, 403] width 85 height 34
checkbox input "true"
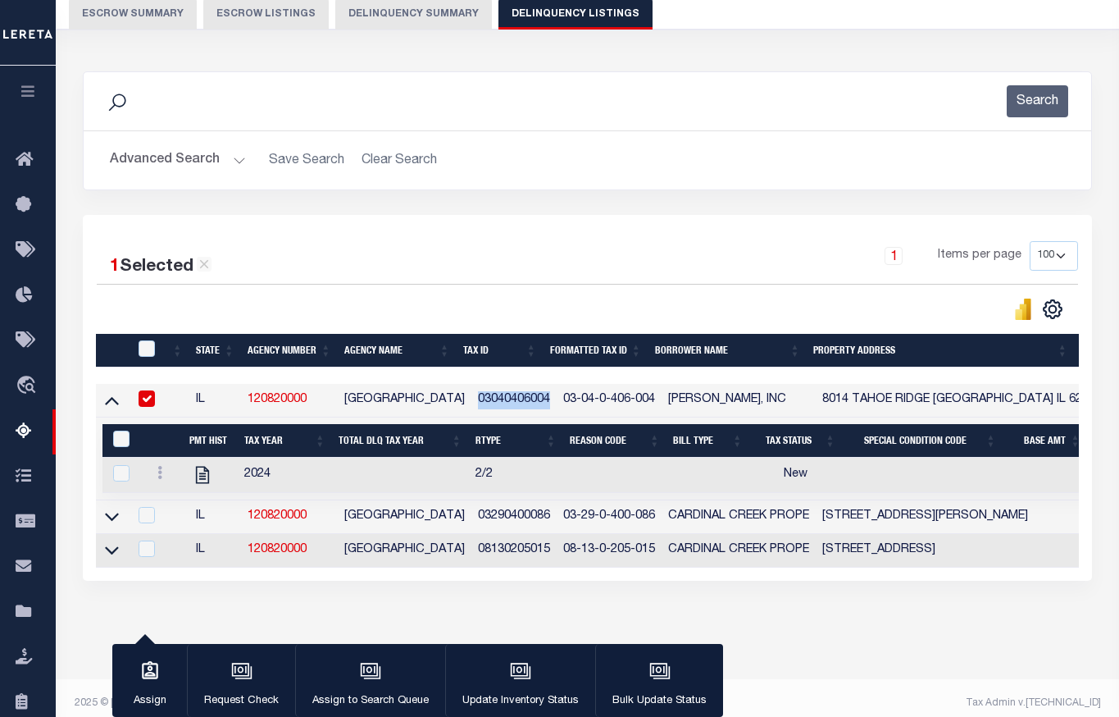
copy td "03040406004"
drag, startPoint x: 308, startPoint y: 407, endPoint x: 237, endPoint y: 407, distance: 71.3
copy tr "120820000"
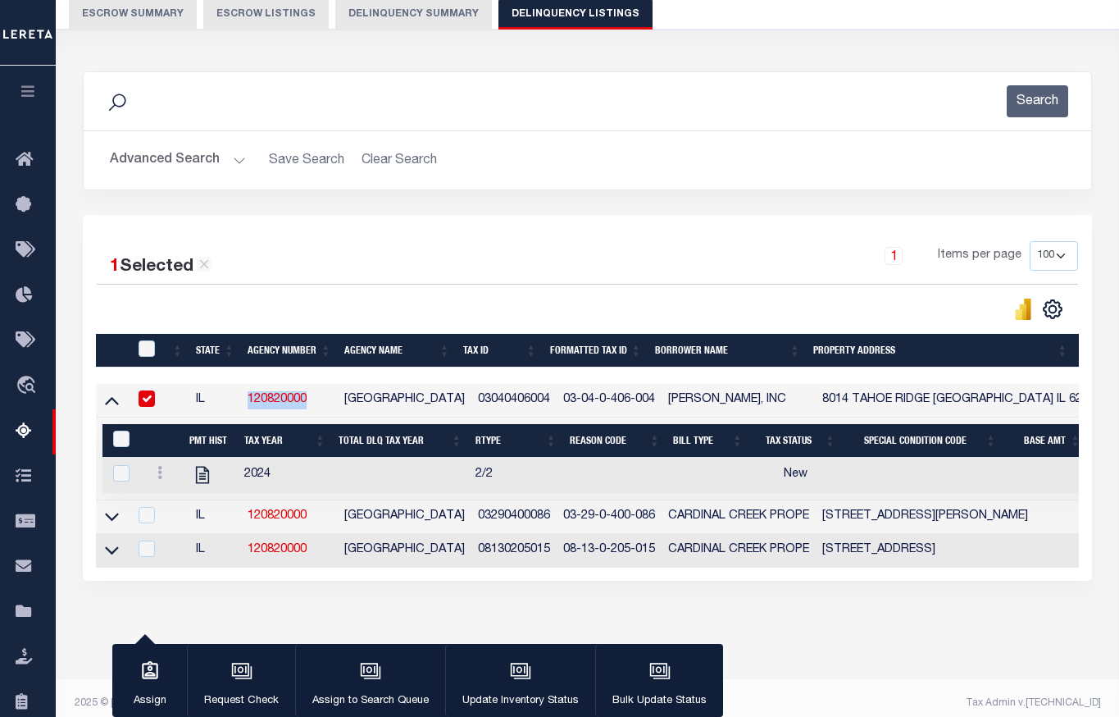
drag, startPoint x: 458, startPoint y: 411, endPoint x: 536, endPoint y: 407, distance: 78.8
copy tr "03040406004"
click at [153, 472] on link at bounding box center [160, 474] width 18 height 13
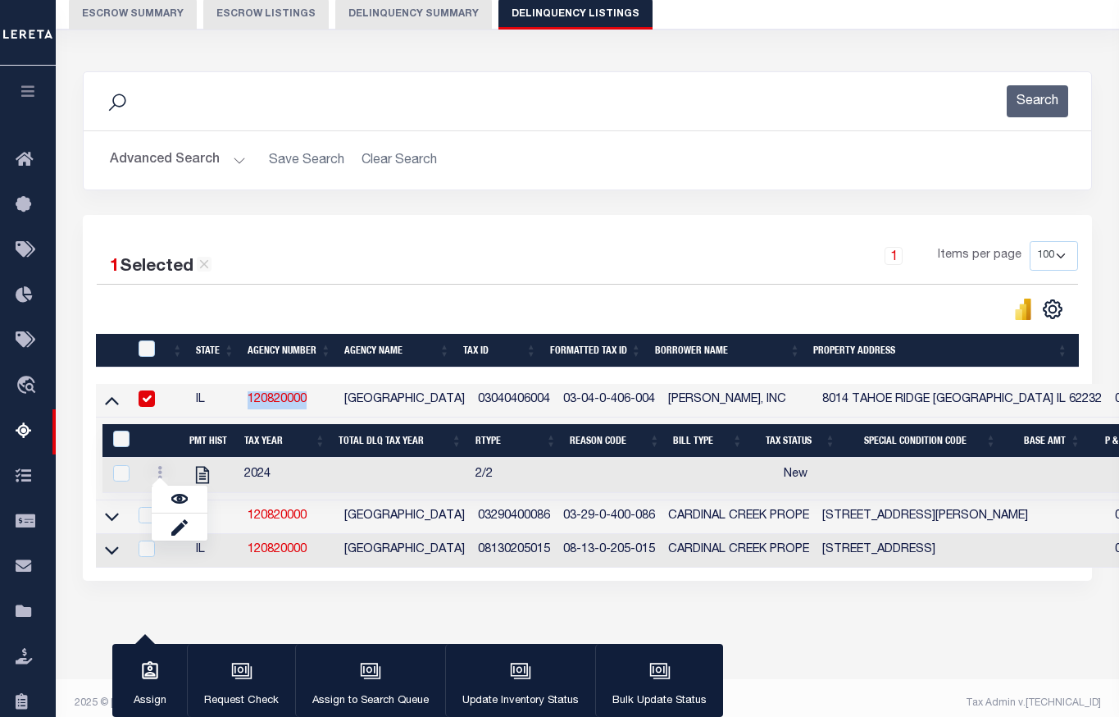
click at [326, 480] on td "2024" at bounding box center [285, 475] width 94 height 35
checkbox input "true"
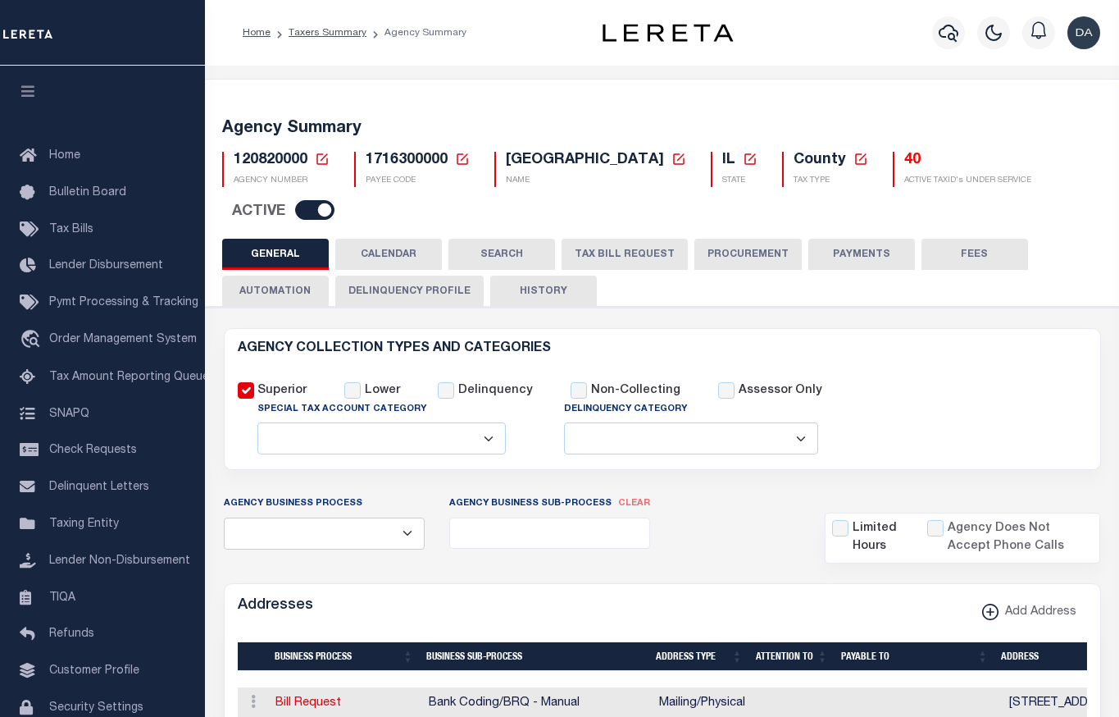
select select
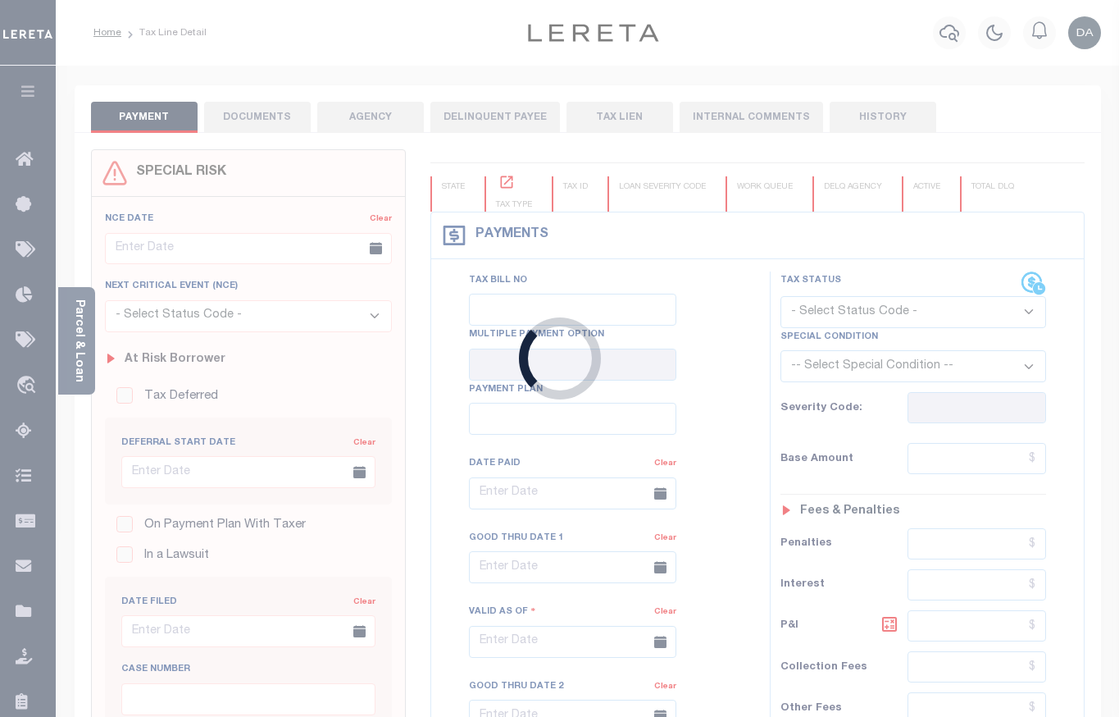
type input "[DATE]"
select select "NW2"
type input "1"
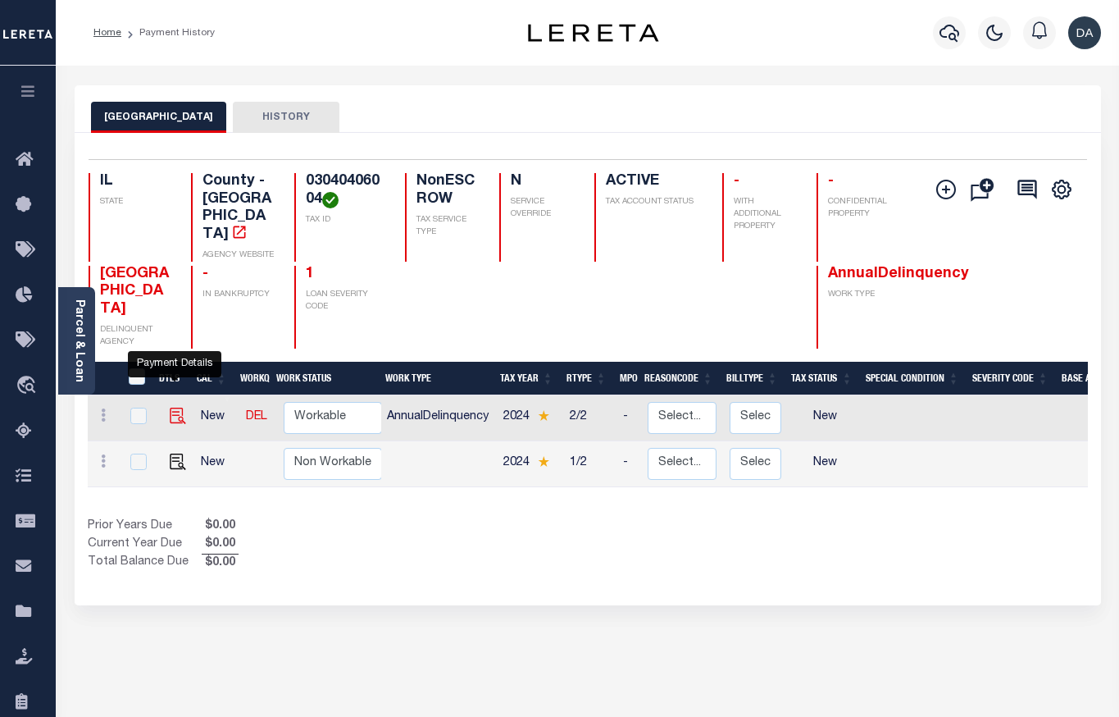
click at [170, 407] on img "" at bounding box center [178, 415] width 16 height 16
checkbox input "true"
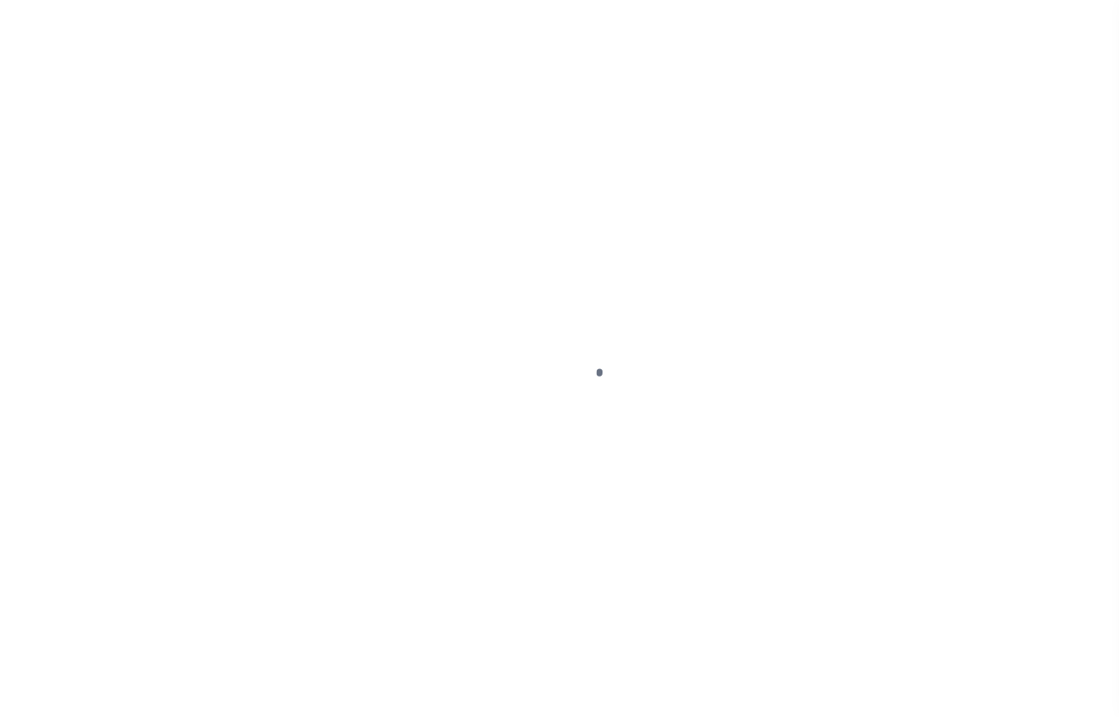
select select "NW2"
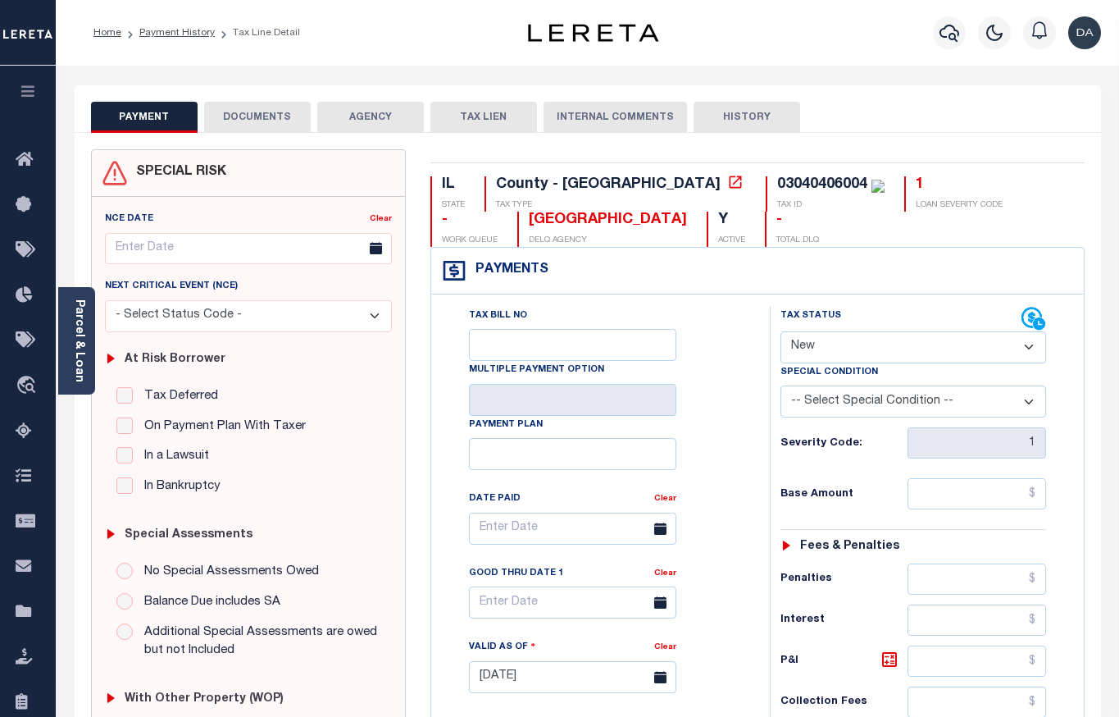
click at [275, 107] on button "DOCUMENTS" at bounding box center [257, 117] width 107 height 31
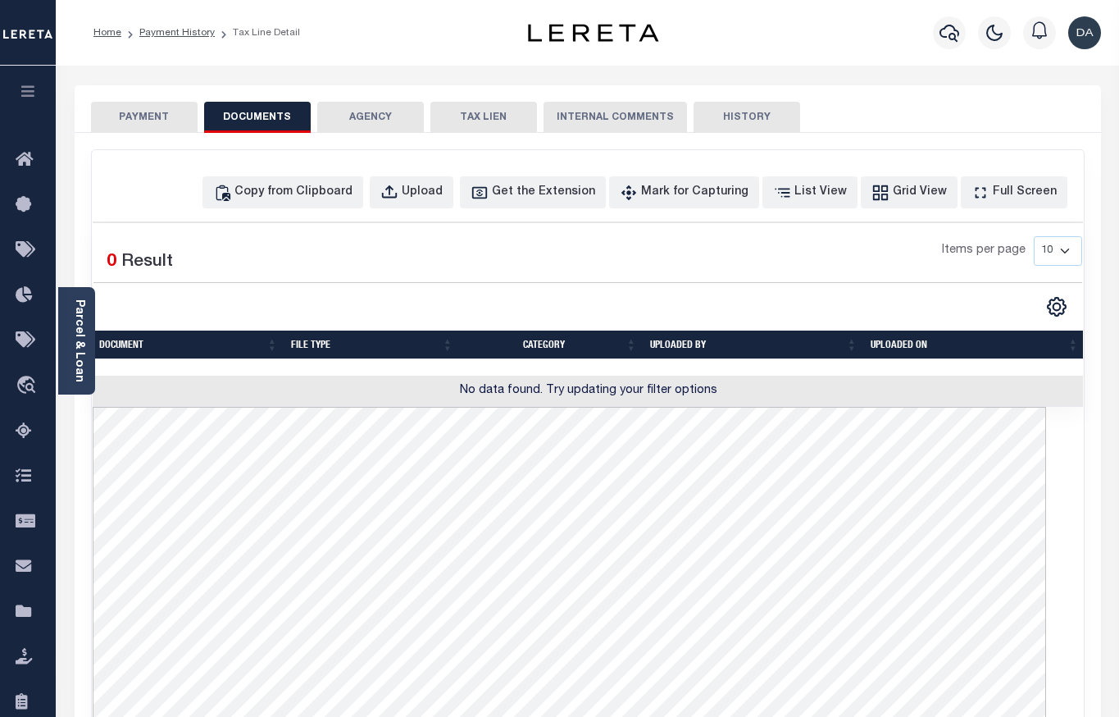
click at [346, 115] on button "AGENCY" at bounding box center [370, 117] width 107 height 31
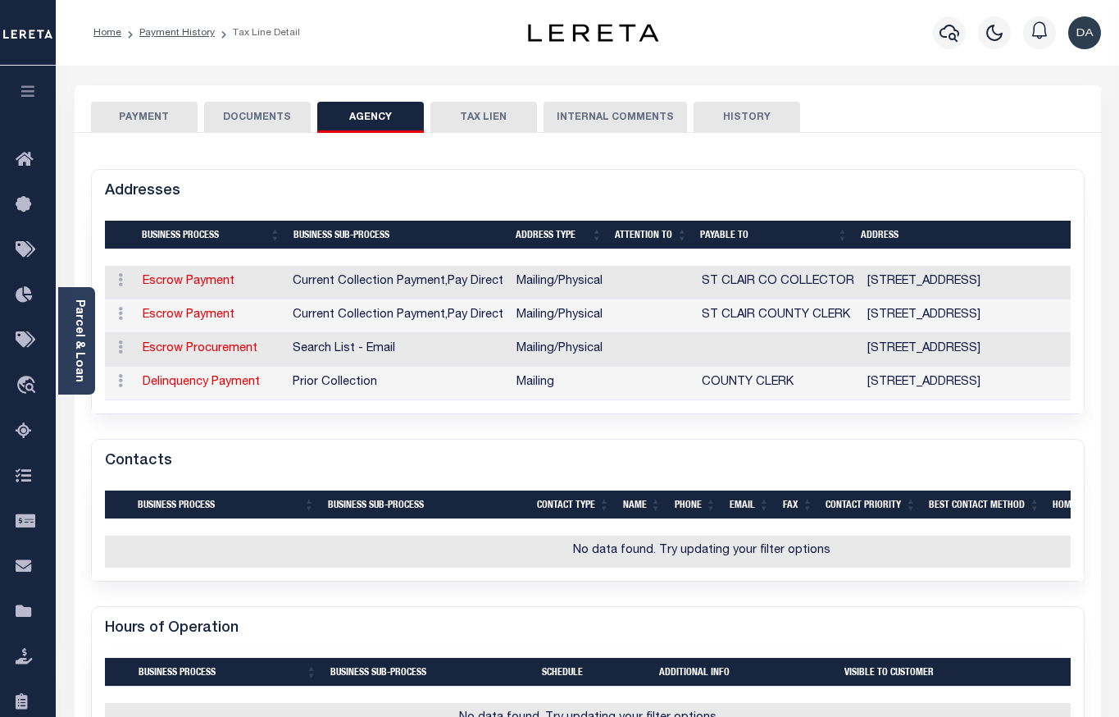
click at [466, 123] on button "TAX LIEN" at bounding box center [483, 117] width 107 height 31
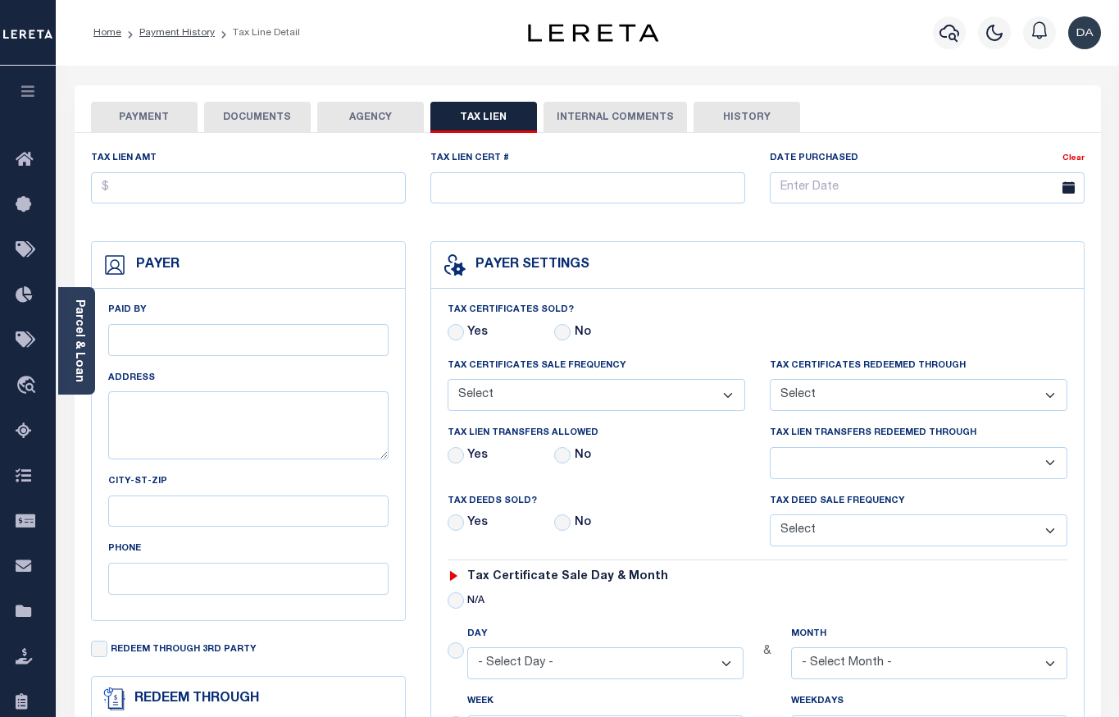
checkbox input "false"
radio input "true"
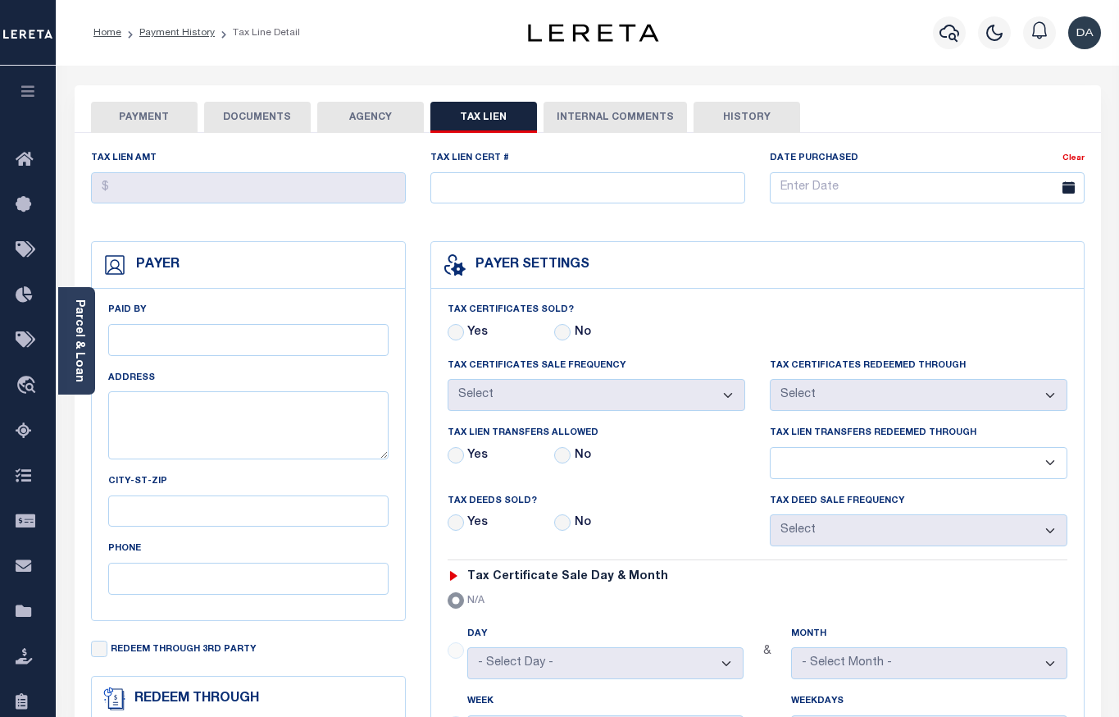
click at [607, 121] on button "INTERNAL COMMENTS" at bounding box center [615, 117] width 143 height 31
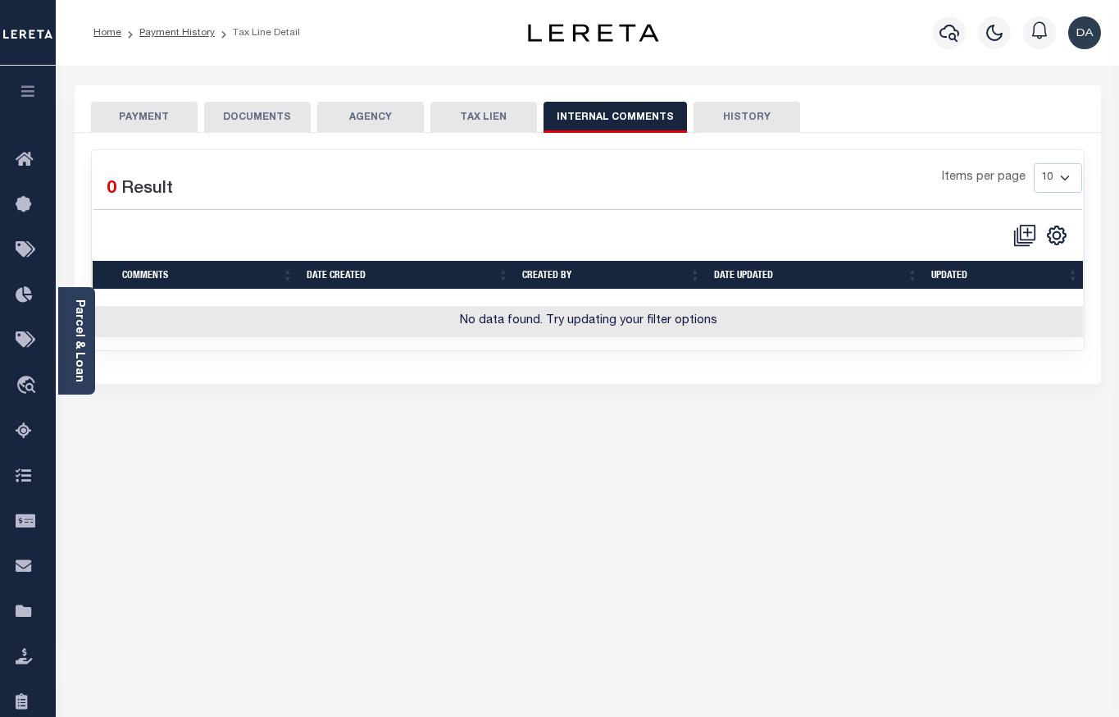
click at [744, 121] on button "HISTORY" at bounding box center [747, 117] width 107 height 31
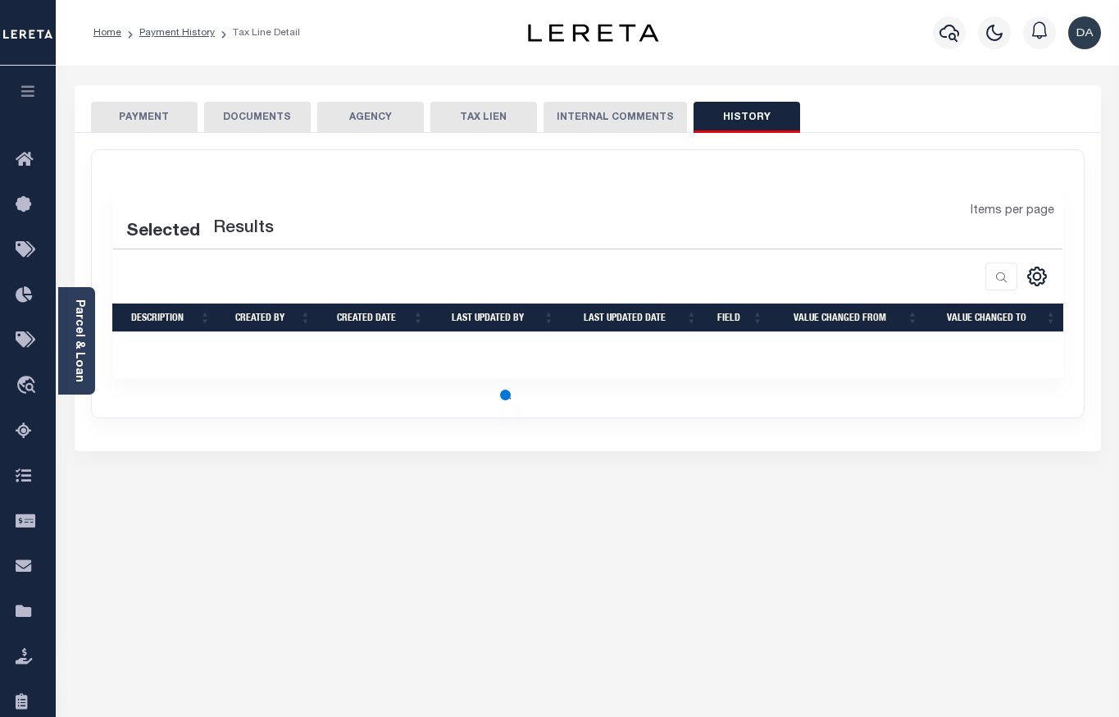
select select "50"
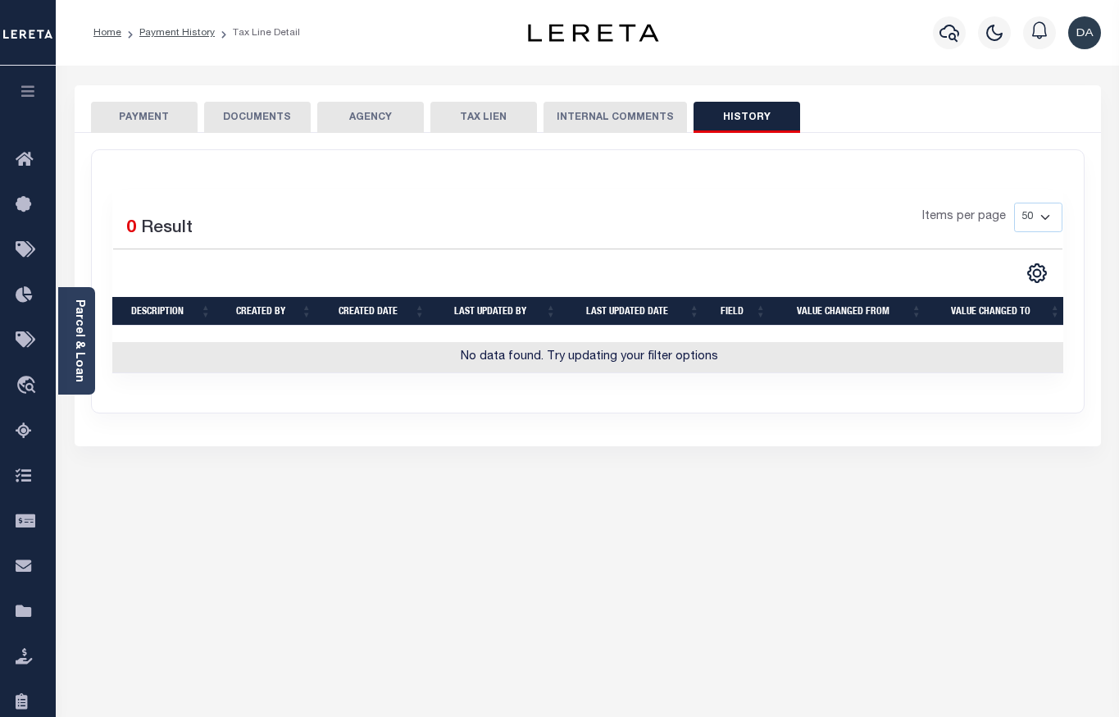
click at [165, 125] on button "PAYMENT" at bounding box center [144, 117] width 107 height 31
